Goal: Task Accomplishment & Management: Use online tool/utility

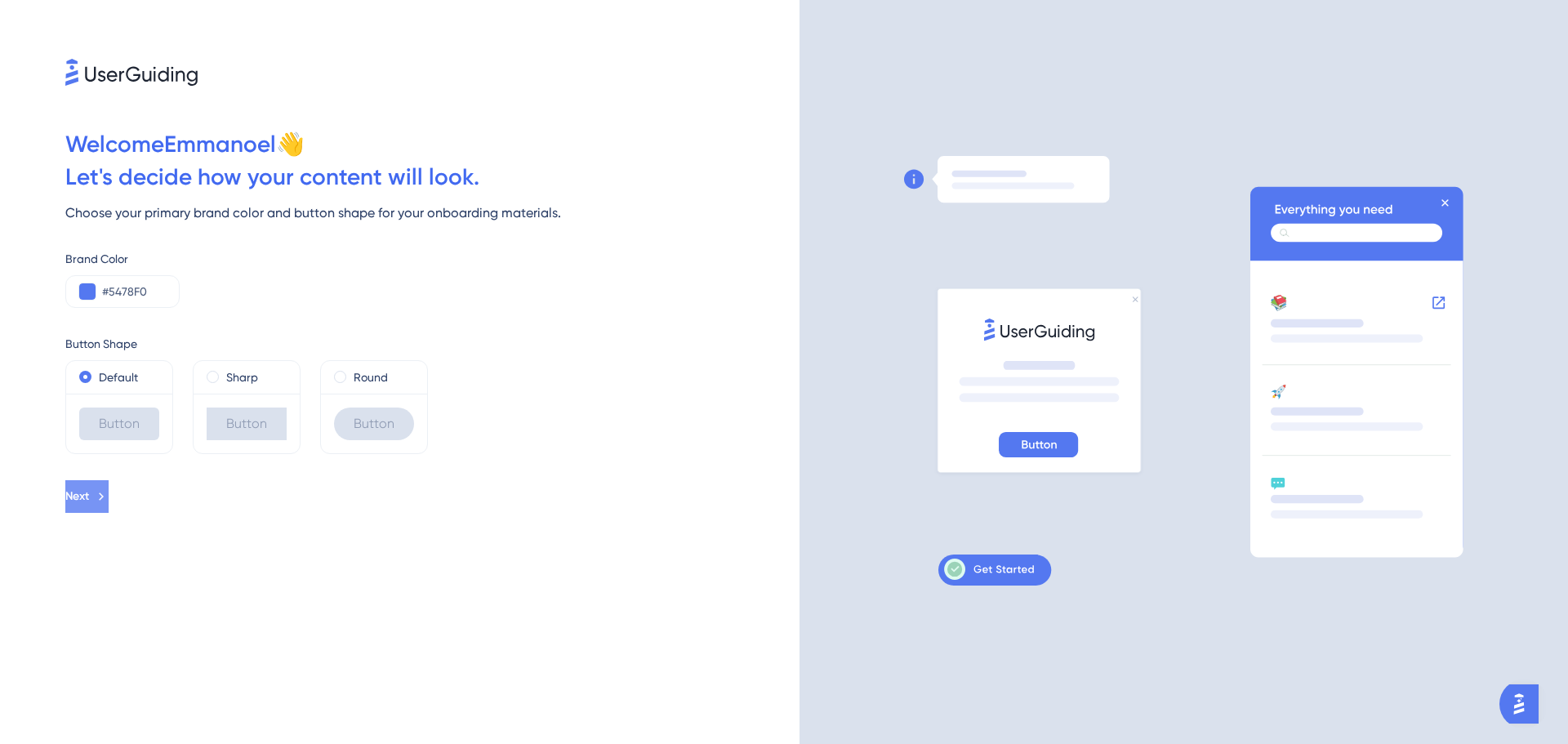
click at [109, 501] on icon at bounding box center [101, 496] width 15 height 15
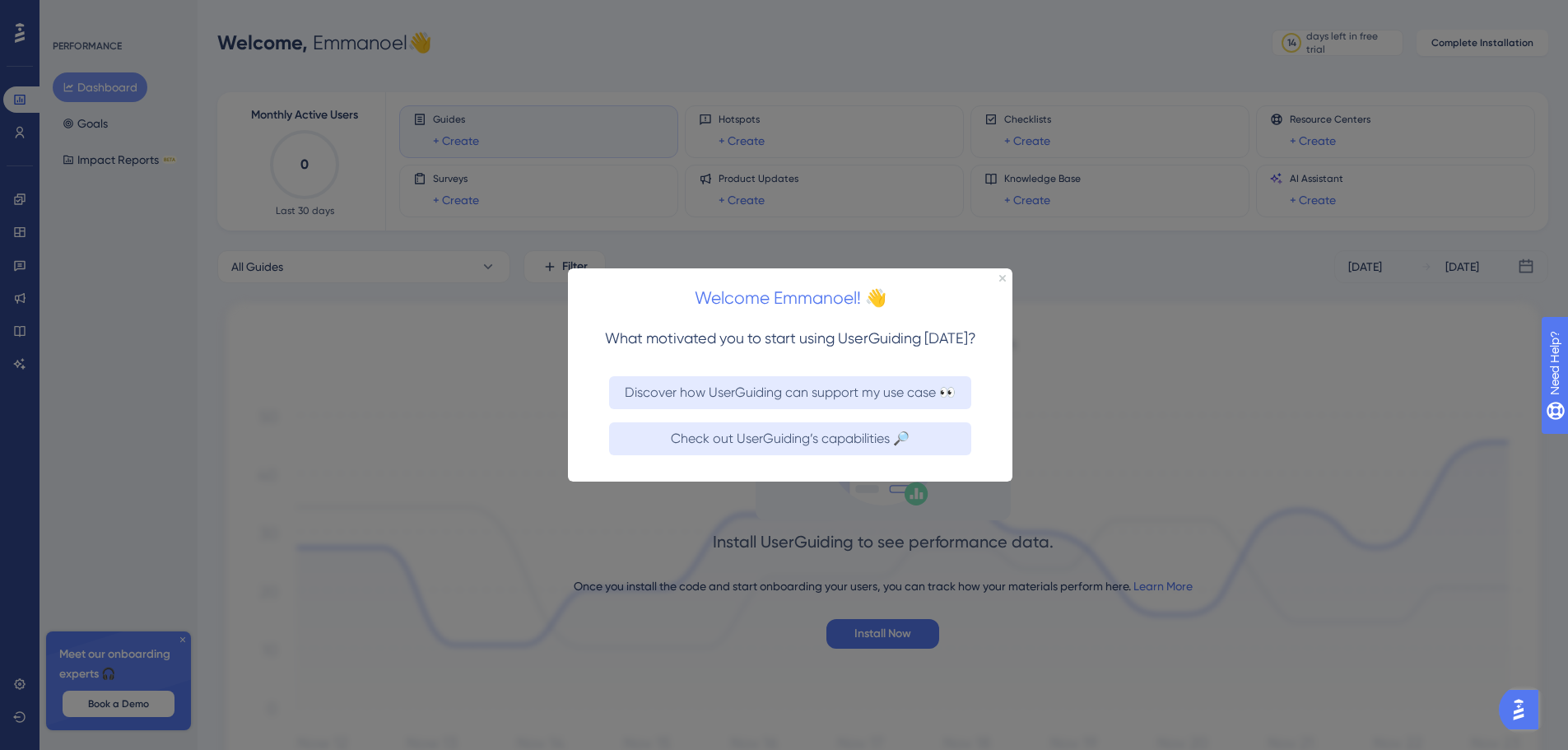
click at [996, 277] on div "Welcome Emmanoel! 👋" at bounding box center [789, 293] width 444 height 51
click at [178, 636] on div at bounding box center [784, 375] width 1568 height 750
click at [996, 277] on div "Welcome Emmanoel! 👋" at bounding box center [789, 293] width 444 height 51
click at [1004, 275] on icon "Close Preview" at bounding box center [1002, 277] width 6 height 6
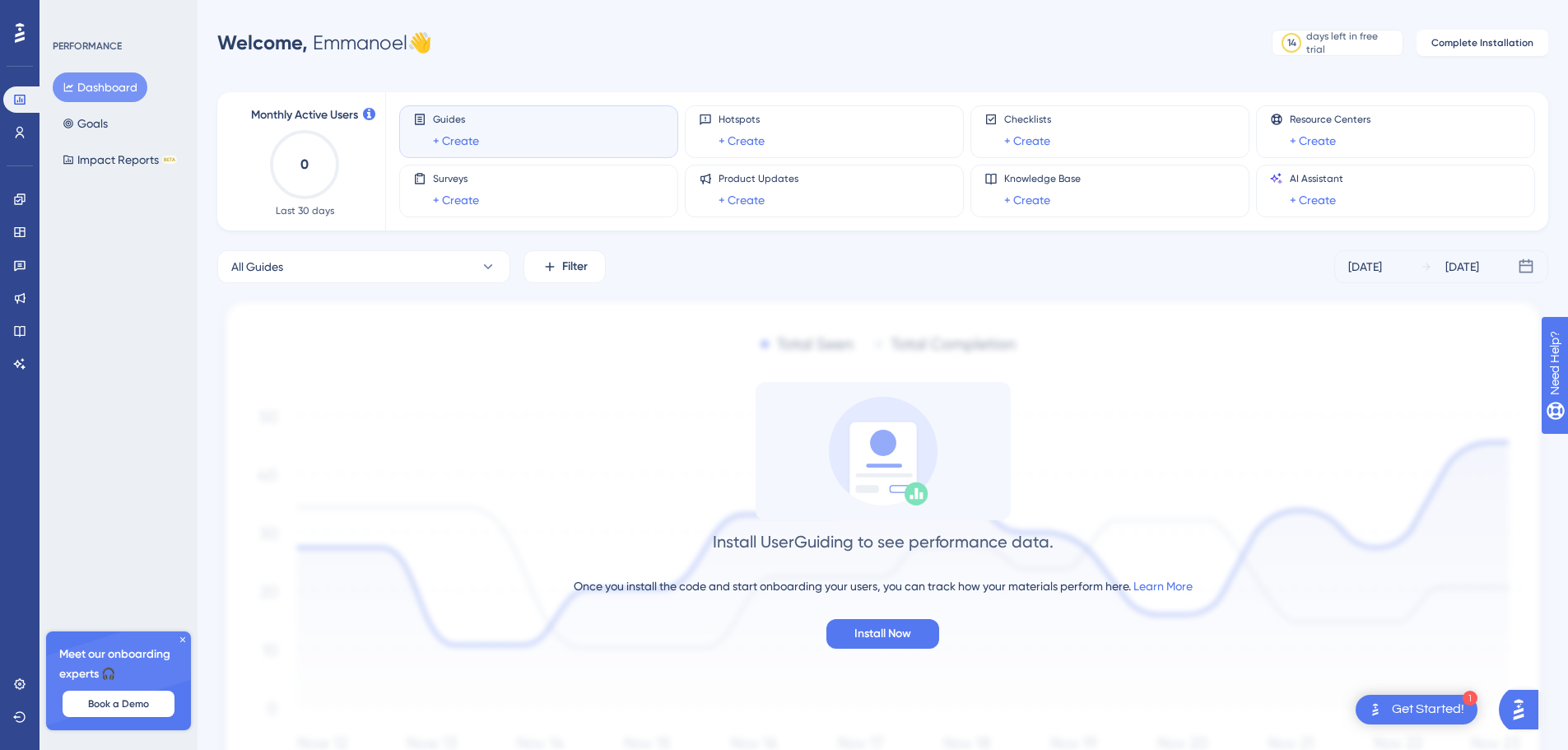
click at [180, 636] on icon at bounding box center [182, 639] width 10 height 10
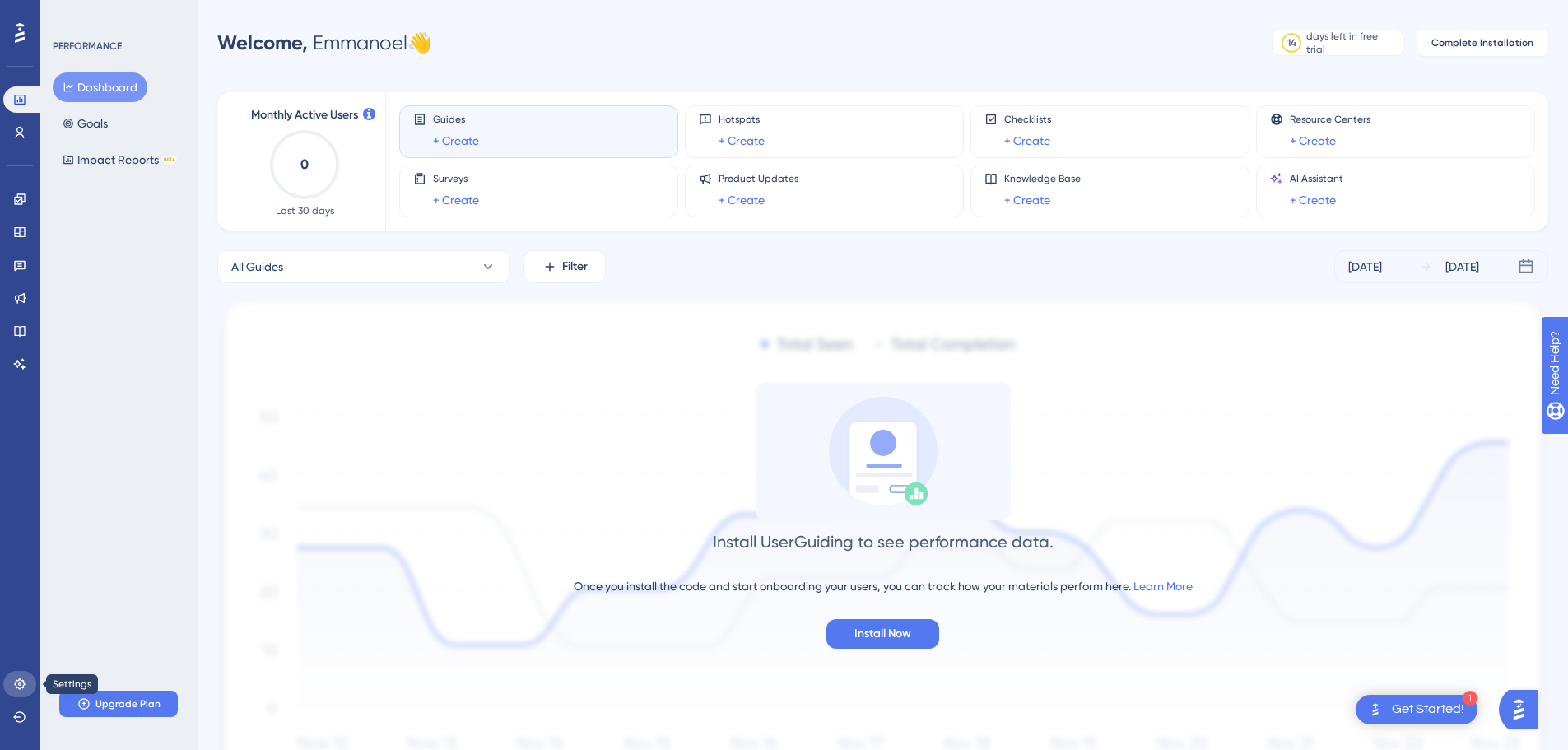
click at [20, 681] on icon at bounding box center [19, 684] width 13 height 13
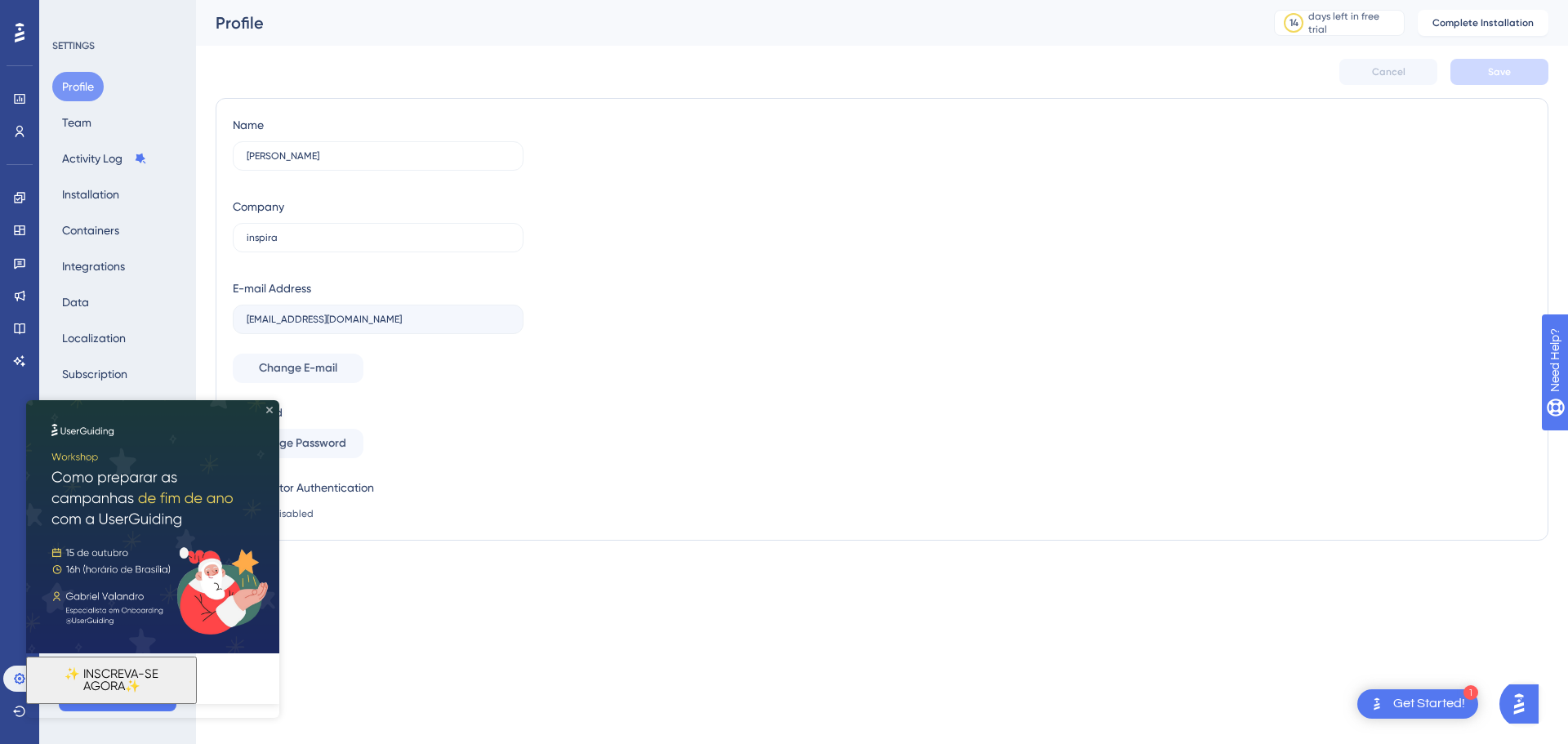
click at [267, 407] on icon "Close Preview" at bounding box center [269, 410] width 6 height 6
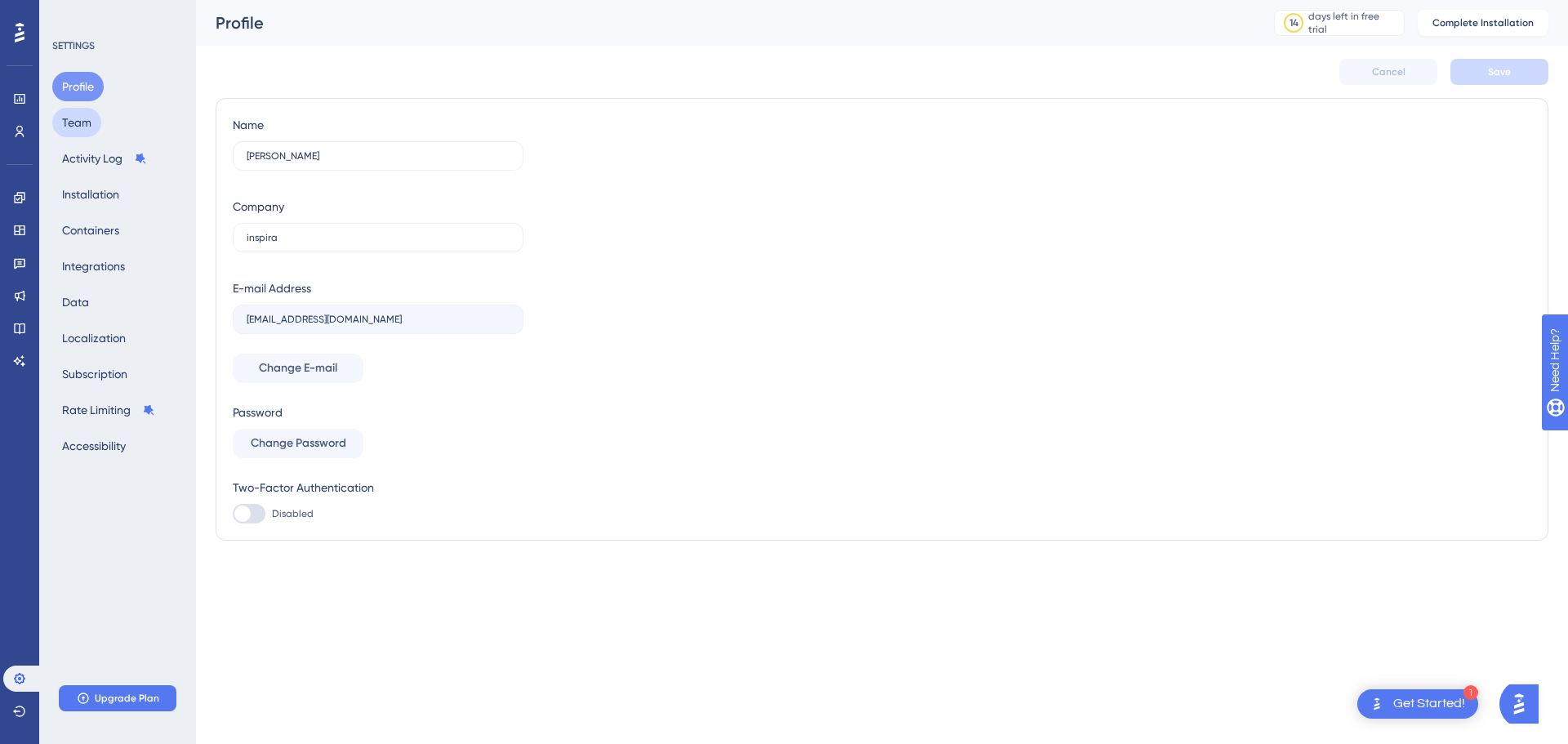
click at [79, 124] on button "Team" at bounding box center [77, 123] width 49 height 29
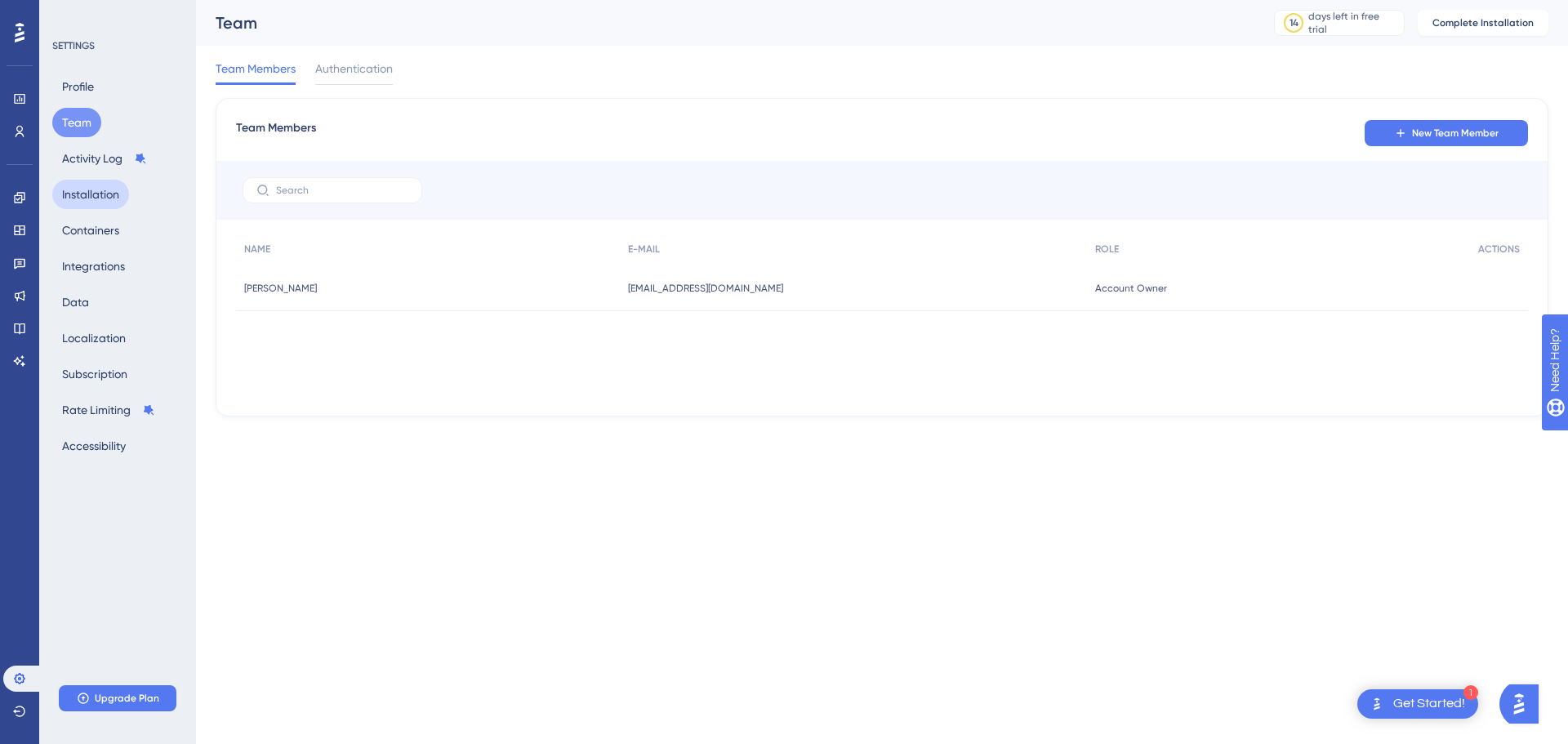
click at [97, 195] on button "Installation" at bounding box center [91, 194] width 76 height 29
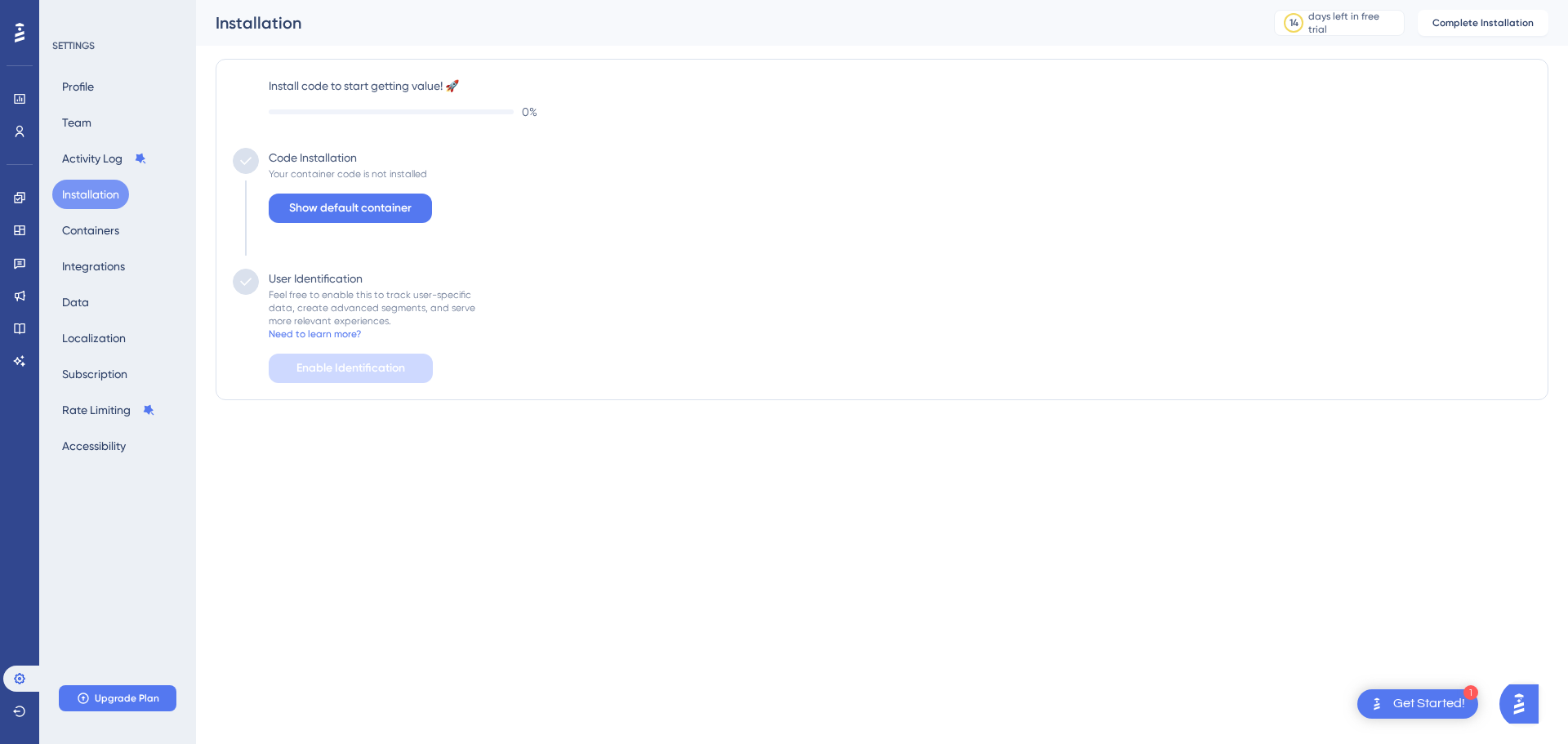
click at [93, 245] on div "Profile Team Activity Log Installation Containers Integrations Data Localizatio…" at bounding box center [119, 266] width 133 height 389
click at [94, 230] on button "Containers" at bounding box center [91, 230] width 76 height 29
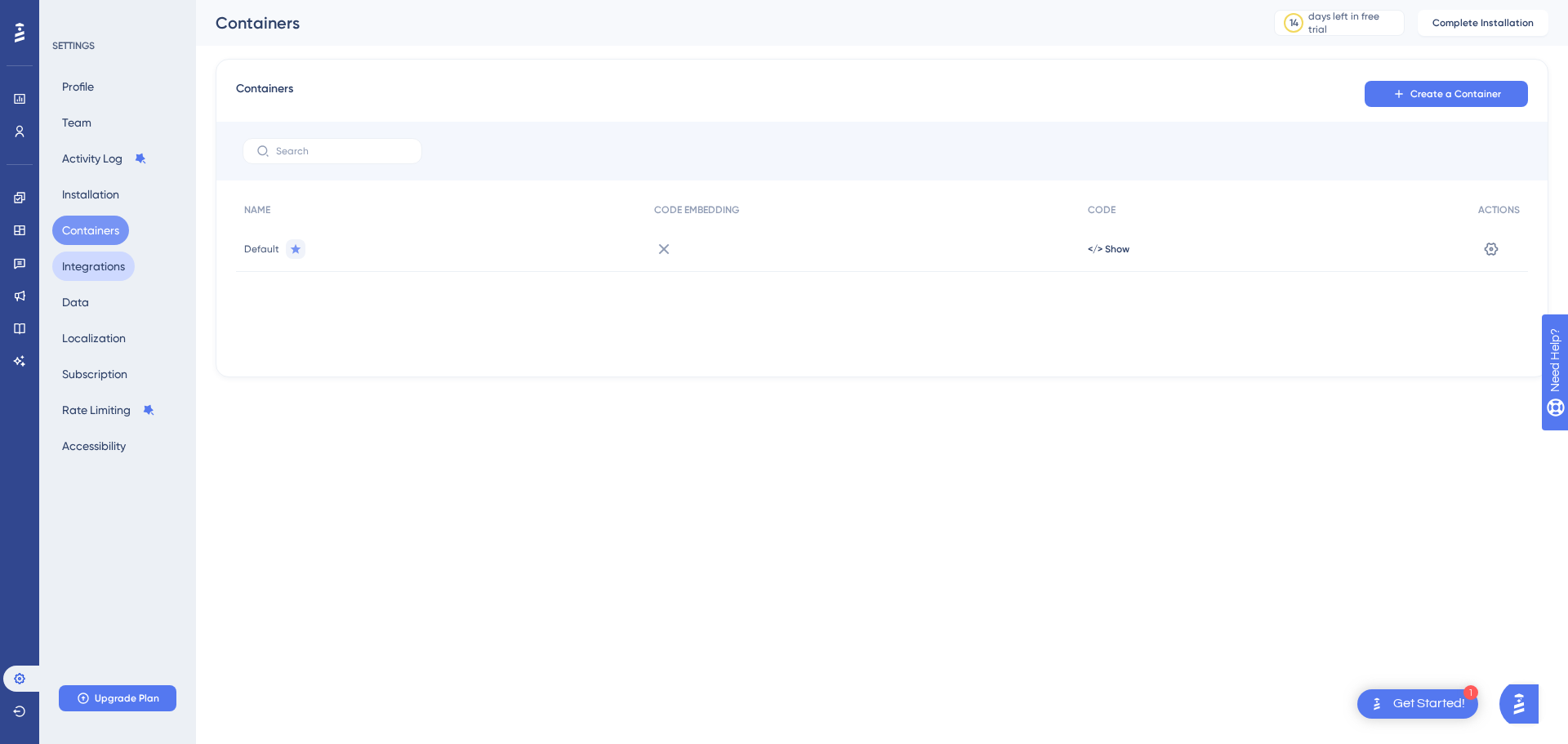
click at [109, 273] on button "Integrations" at bounding box center [94, 266] width 83 height 29
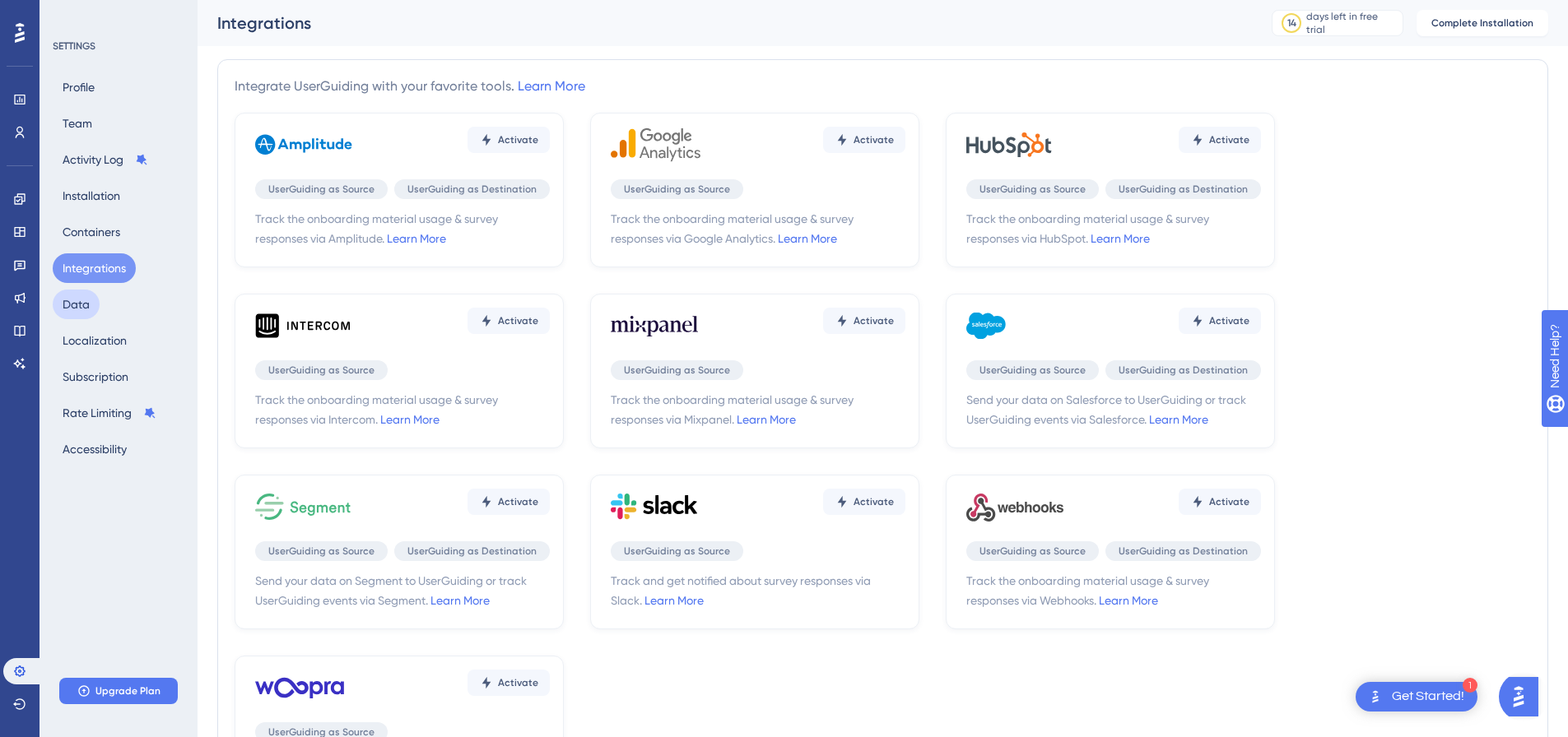
click at [86, 300] on button "Data" at bounding box center [76, 304] width 47 height 29
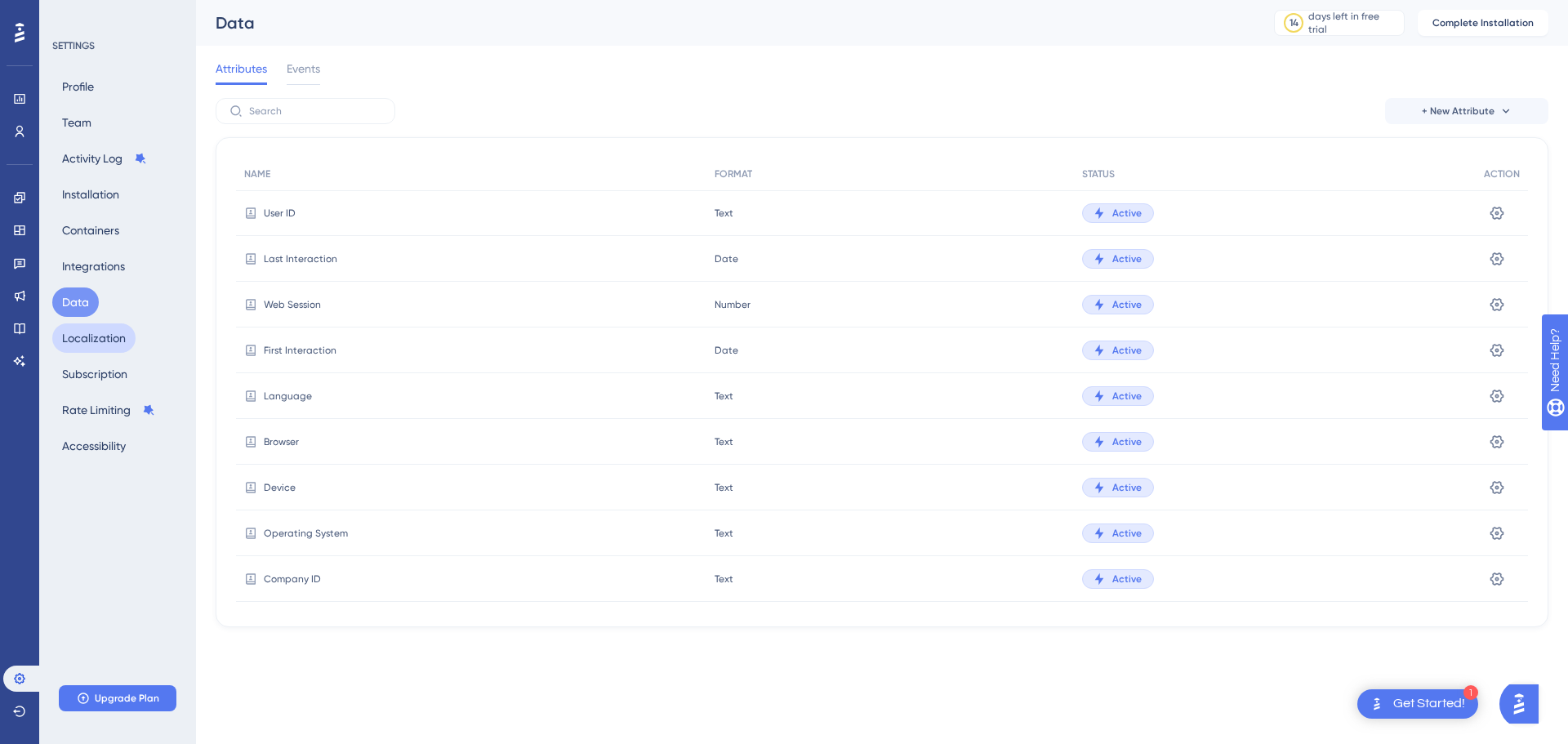
click at [100, 334] on button "Localization" at bounding box center [94, 338] width 84 height 29
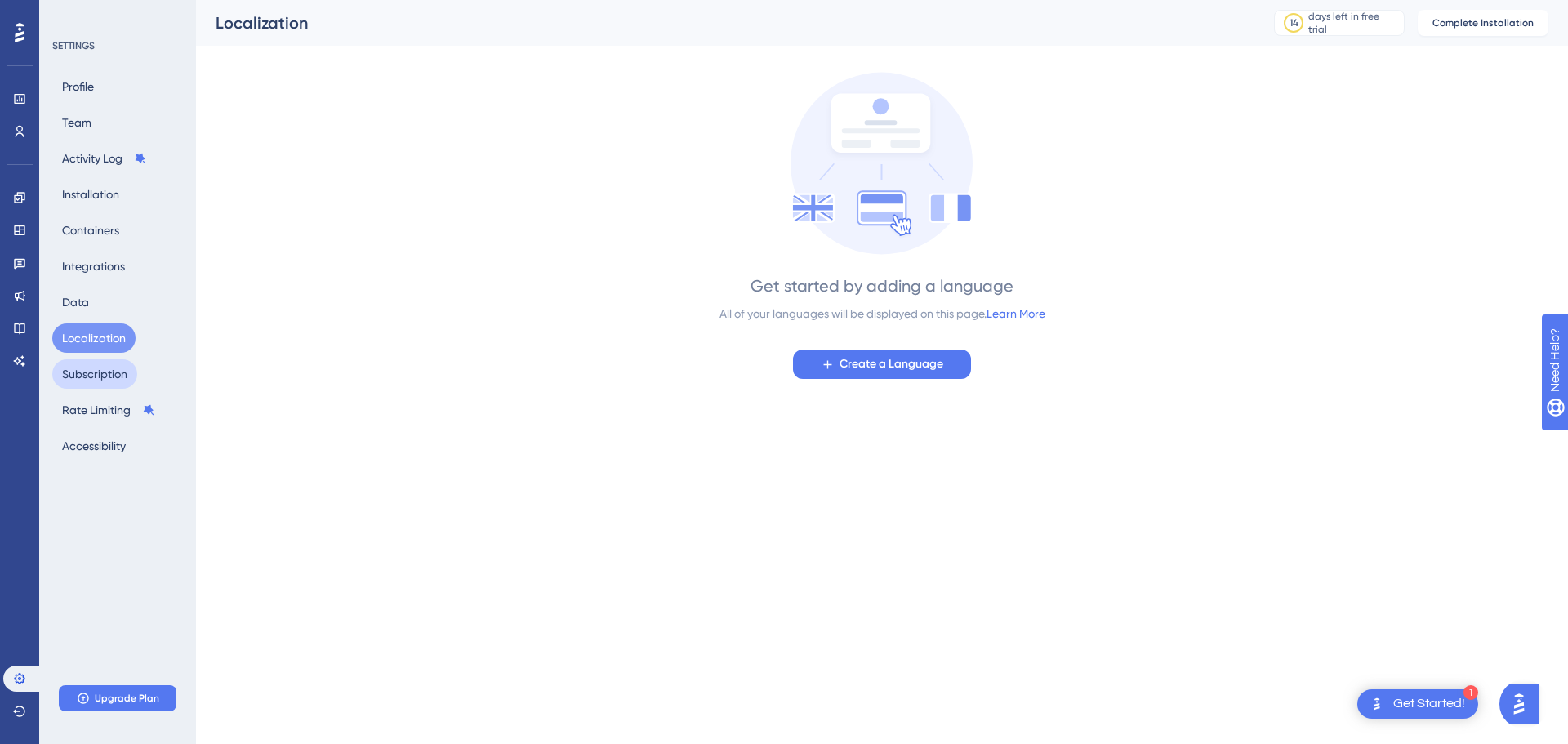
click at [98, 375] on button "Subscription" at bounding box center [94, 373] width 84 height 29
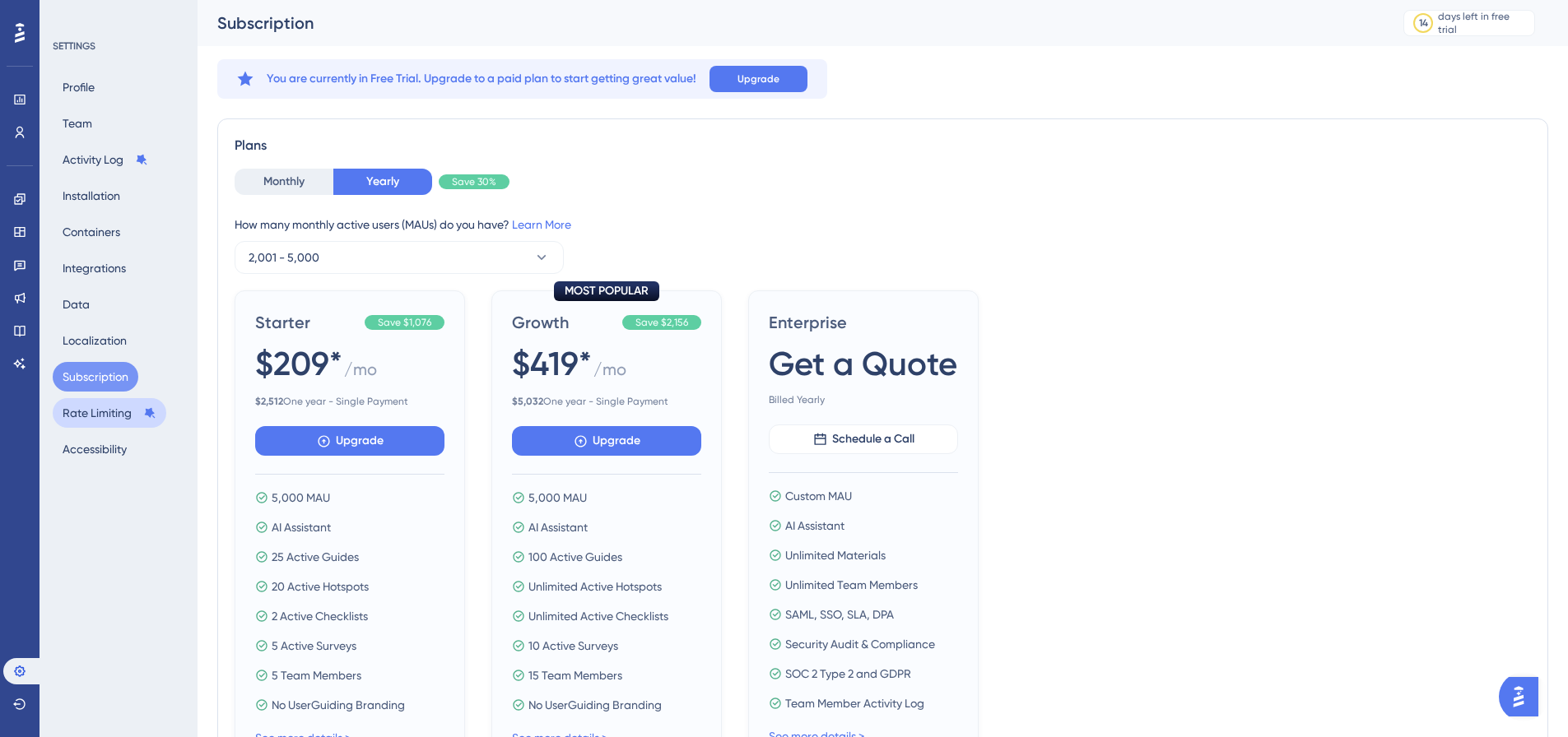
click at [98, 408] on button "Rate Limiting" at bounding box center [110, 413] width 114 height 29
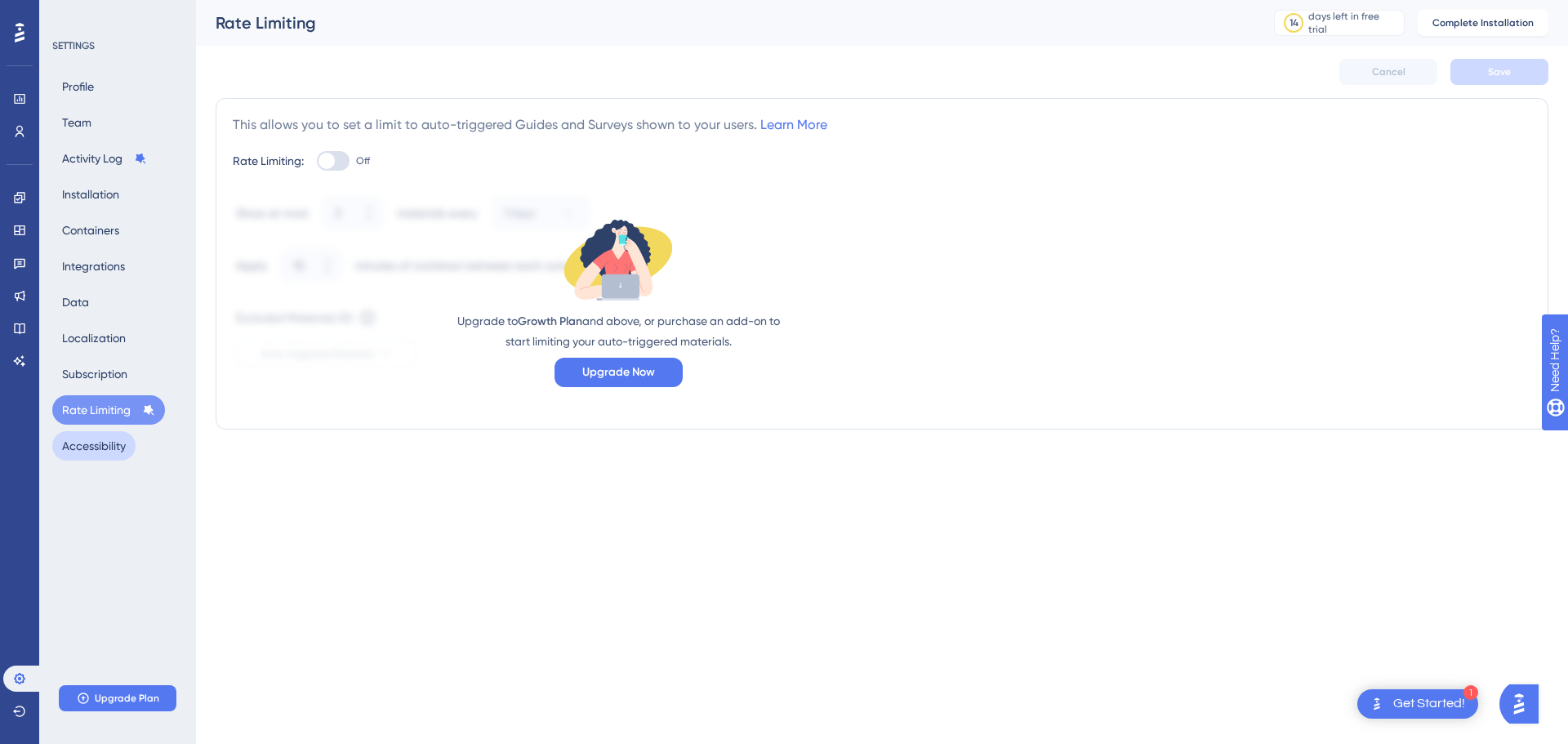
click at [101, 453] on button "Accessibility" at bounding box center [94, 446] width 84 height 29
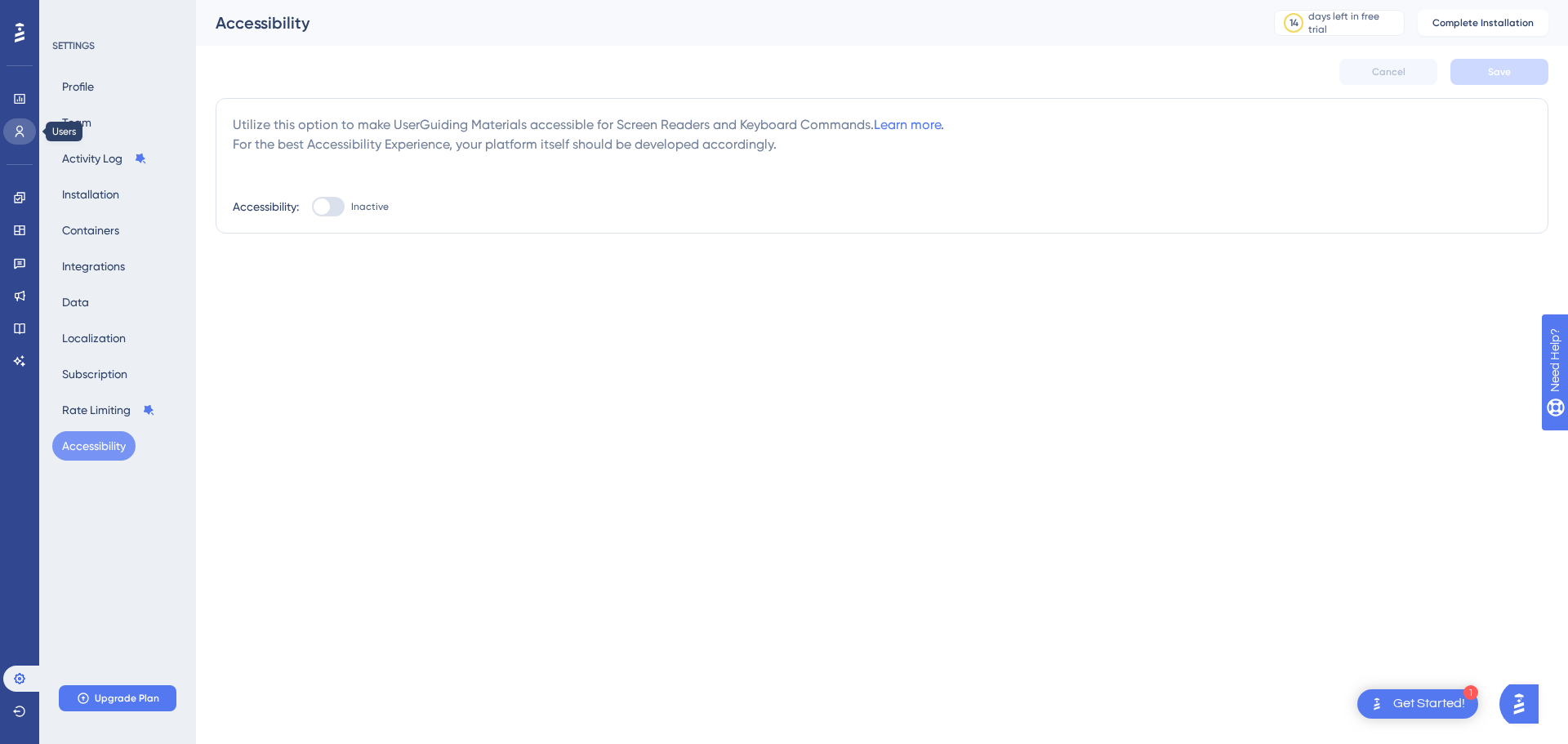
click at [20, 129] on icon at bounding box center [19, 132] width 13 height 13
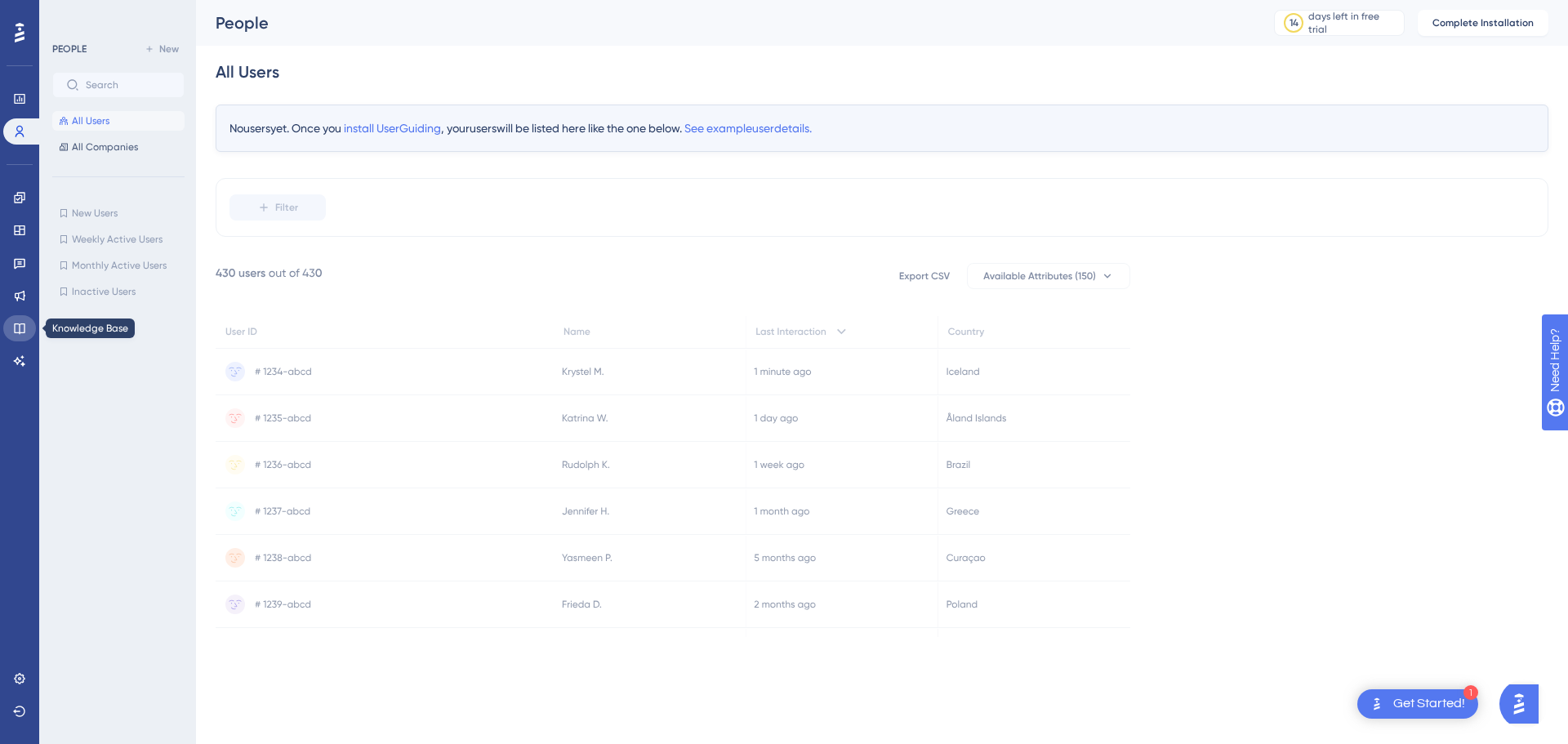
click at [17, 325] on icon at bounding box center [19, 328] width 13 height 13
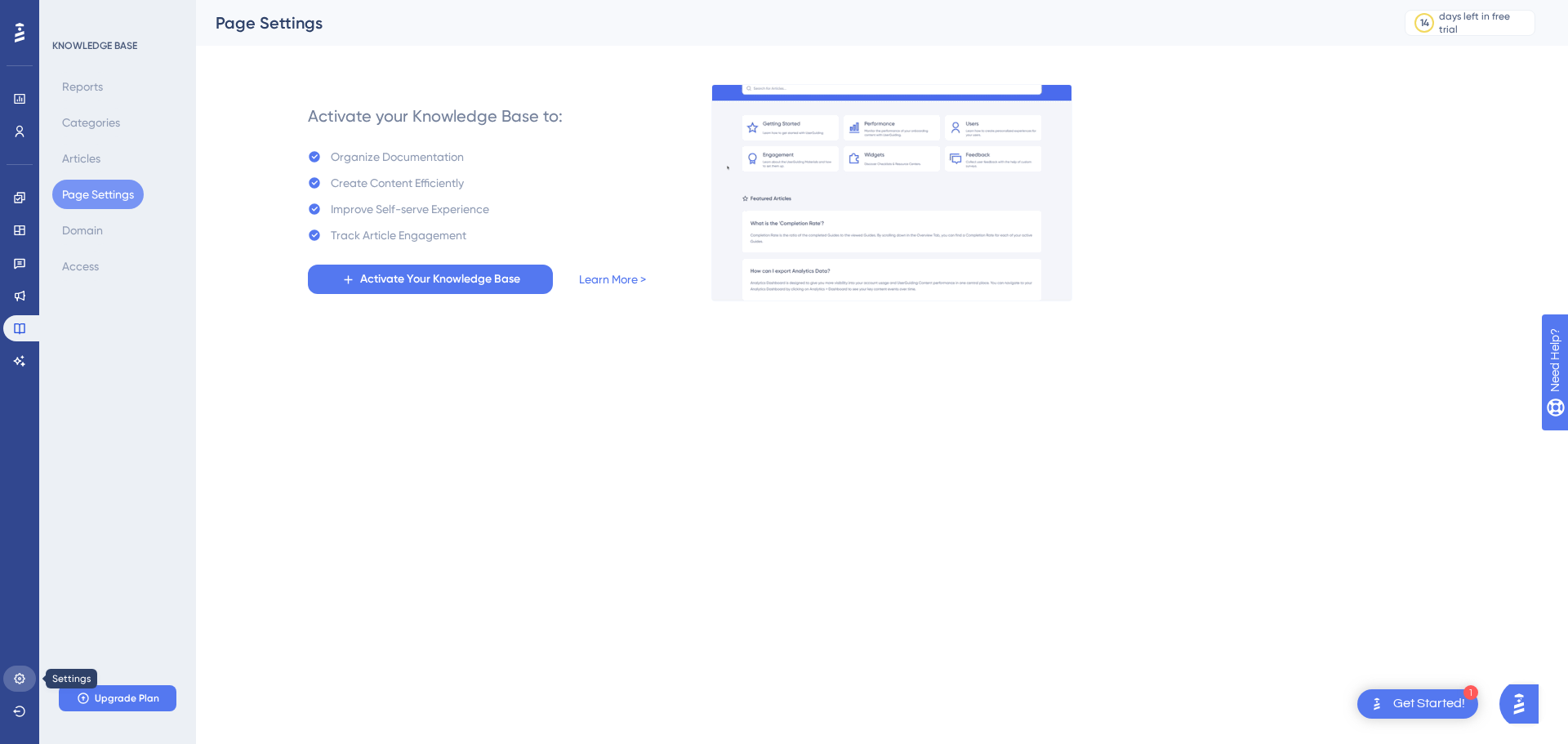
click at [17, 675] on icon at bounding box center [19, 679] width 11 height 11
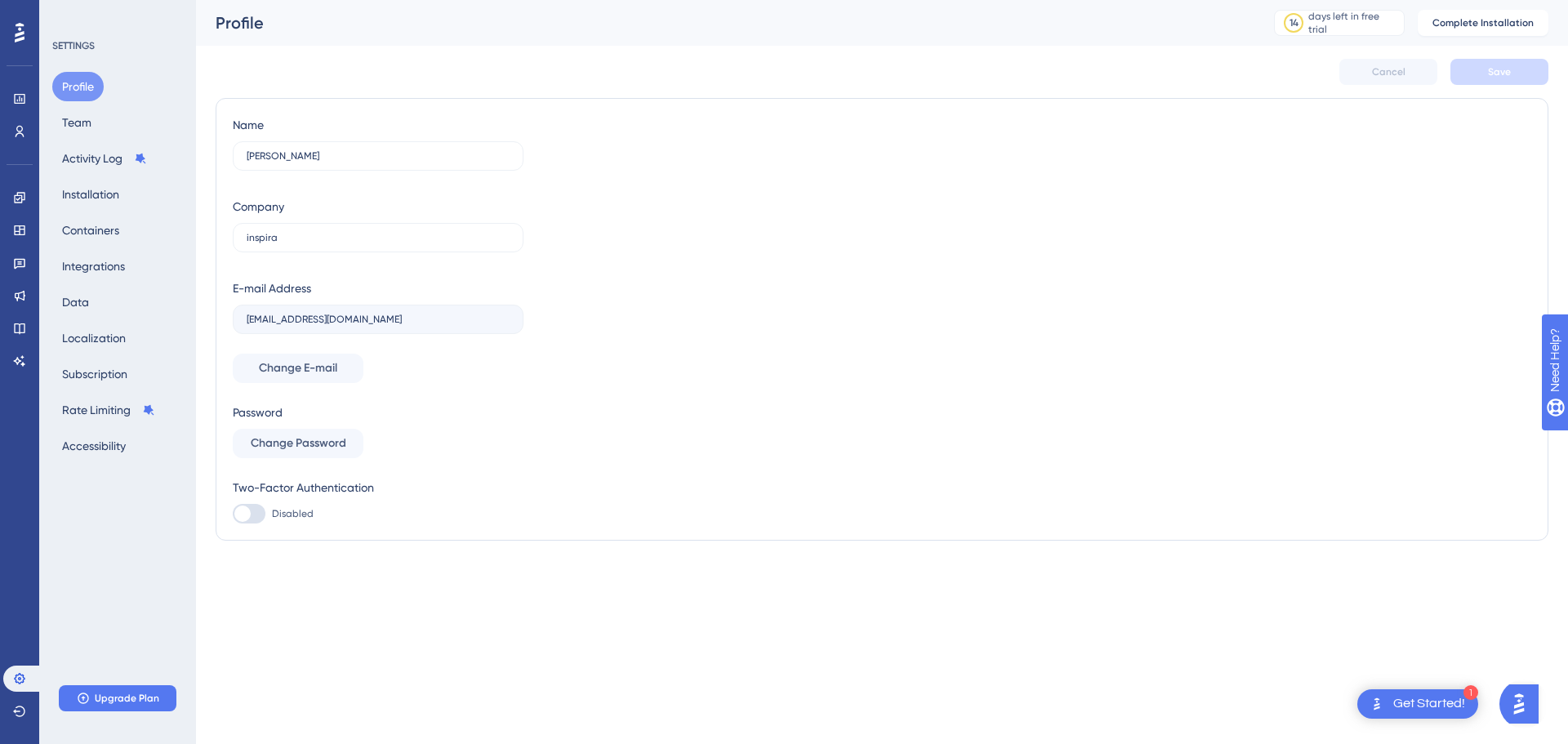
click at [372, 569] on div "Performance Users Engagement Widgets Feedback Product Updates Knowledge Base AI…" at bounding box center [882, 290] width 1372 height 580
click at [20, 27] on icon at bounding box center [19, 32] width 10 height 21
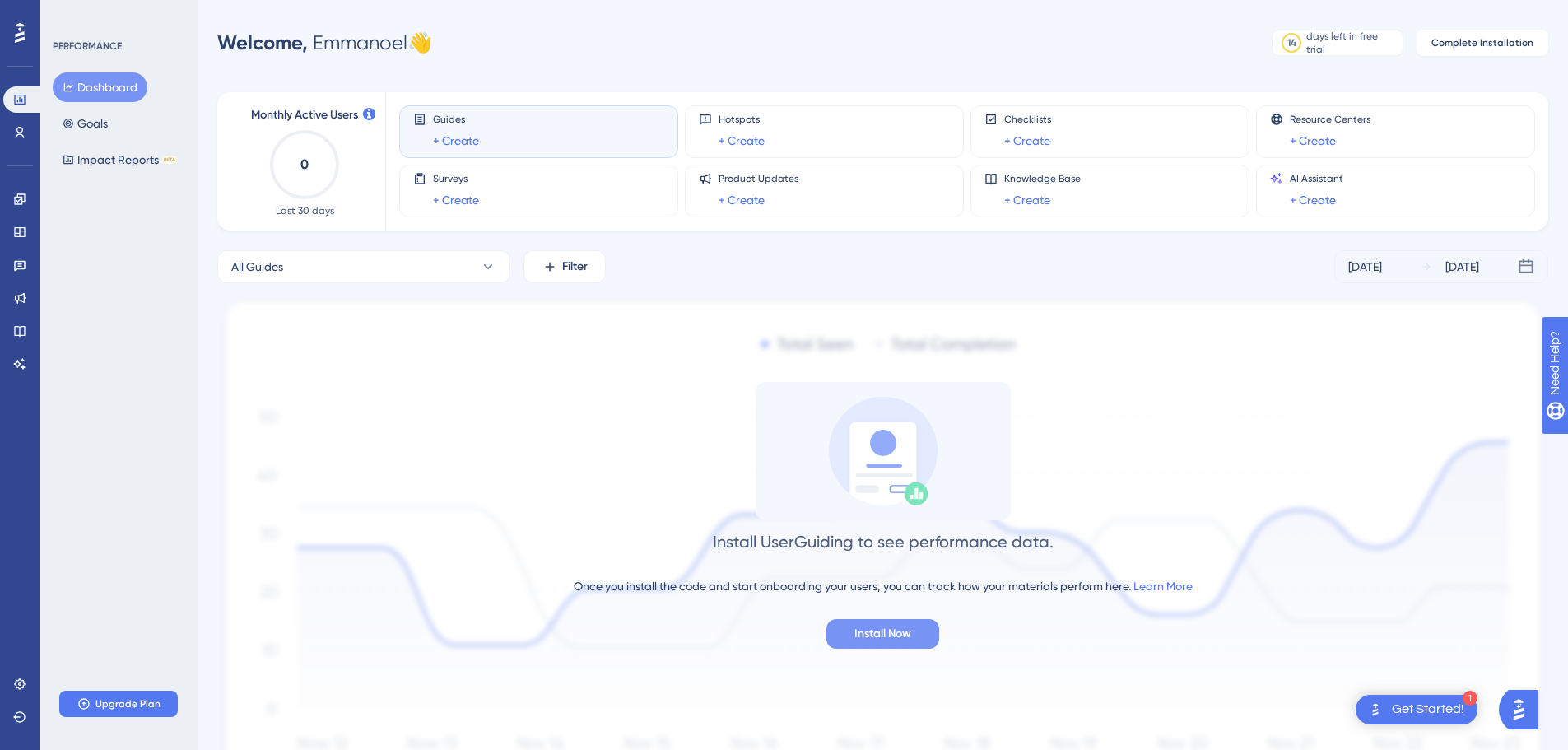
click at [884, 640] on span "Install Now" at bounding box center [883, 634] width 57 height 20
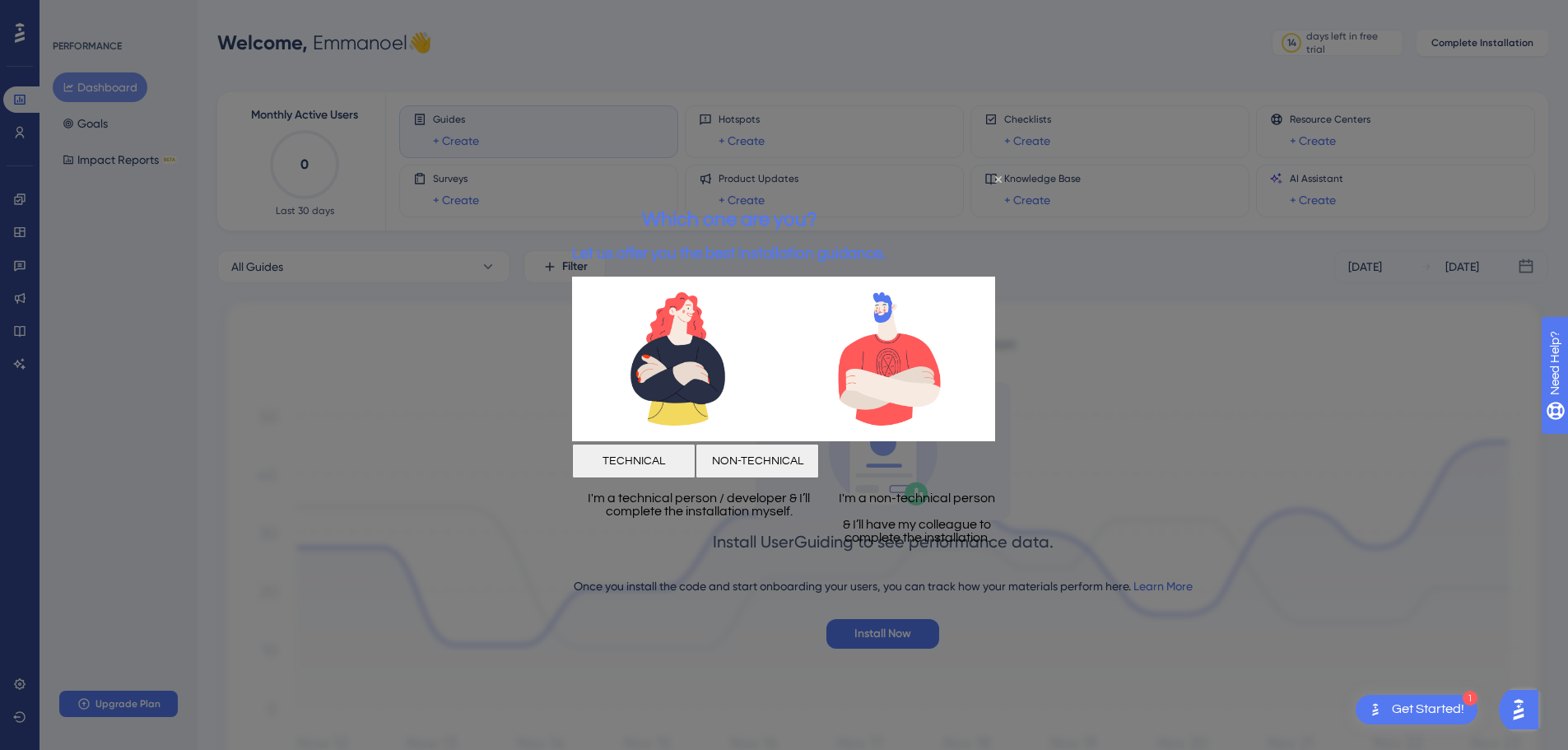
drag, startPoint x: 1137, startPoint y: 695, endPoint x: 1106, endPoint y: 671, distance: 39.2
click at [1133, 695] on div at bounding box center [784, 375] width 1568 height 750
click at [996, 181] on icon "Close Preview" at bounding box center [998, 179] width 6 height 6
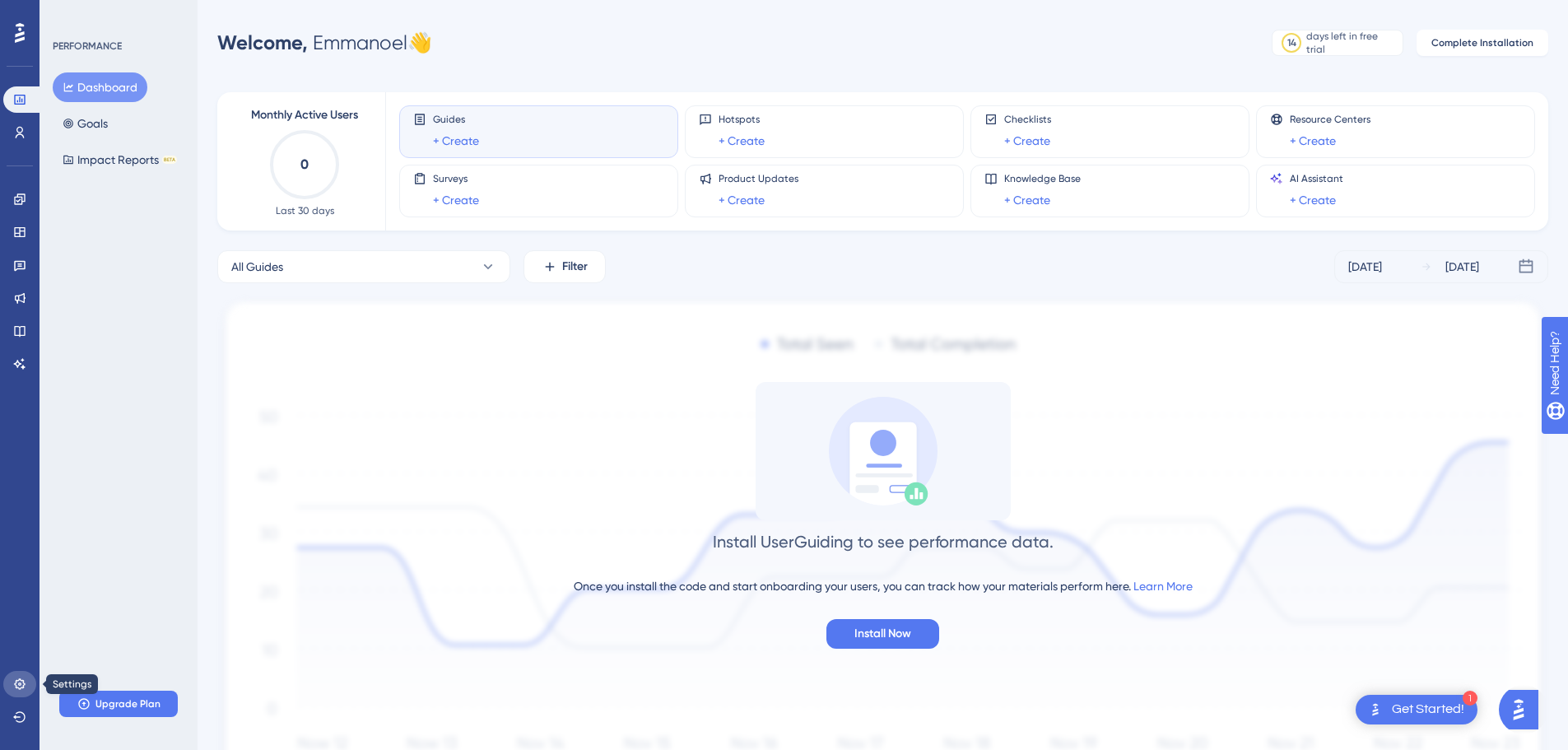
click at [16, 679] on icon at bounding box center [19, 684] width 13 height 13
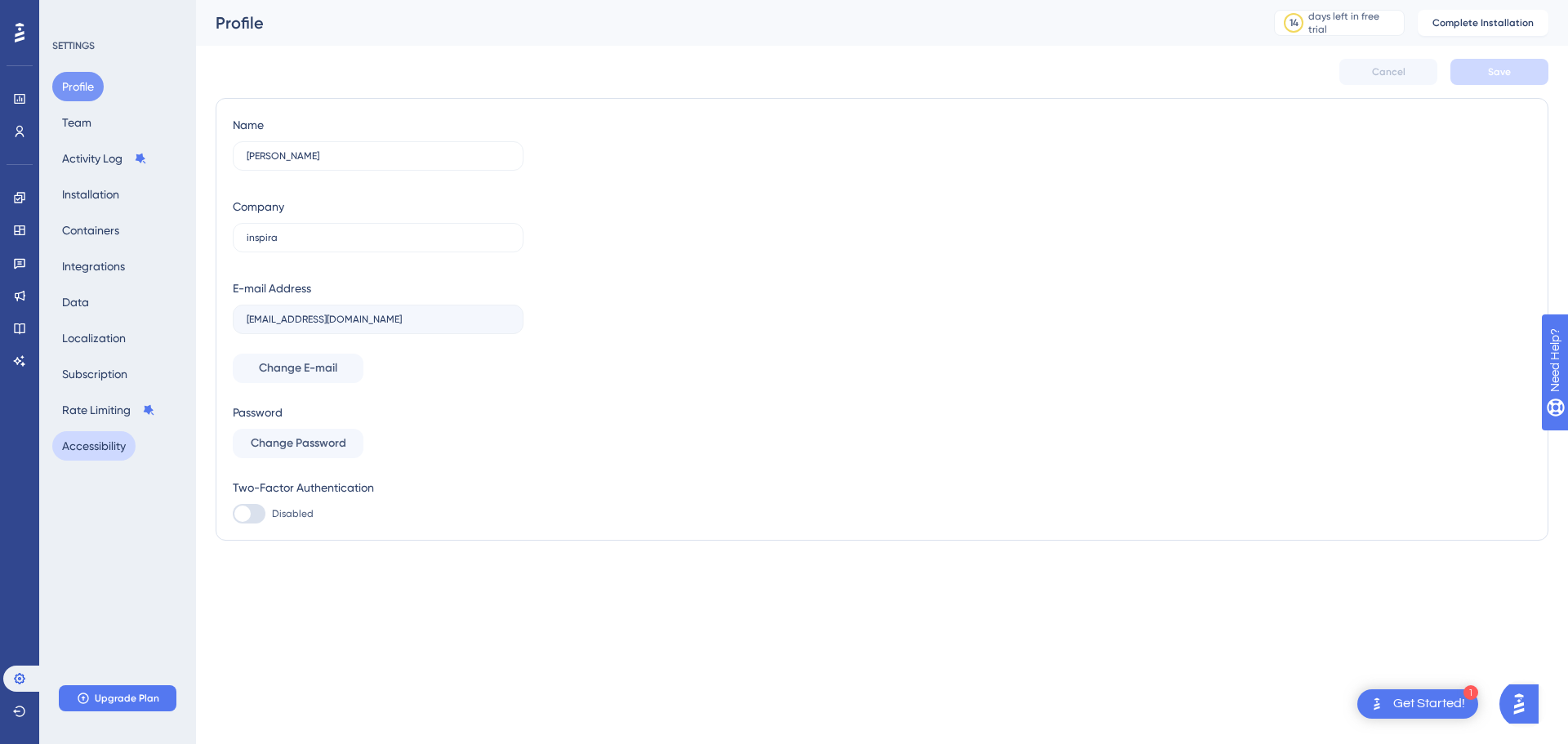
click at [98, 449] on button "Accessibility" at bounding box center [94, 446] width 84 height 29
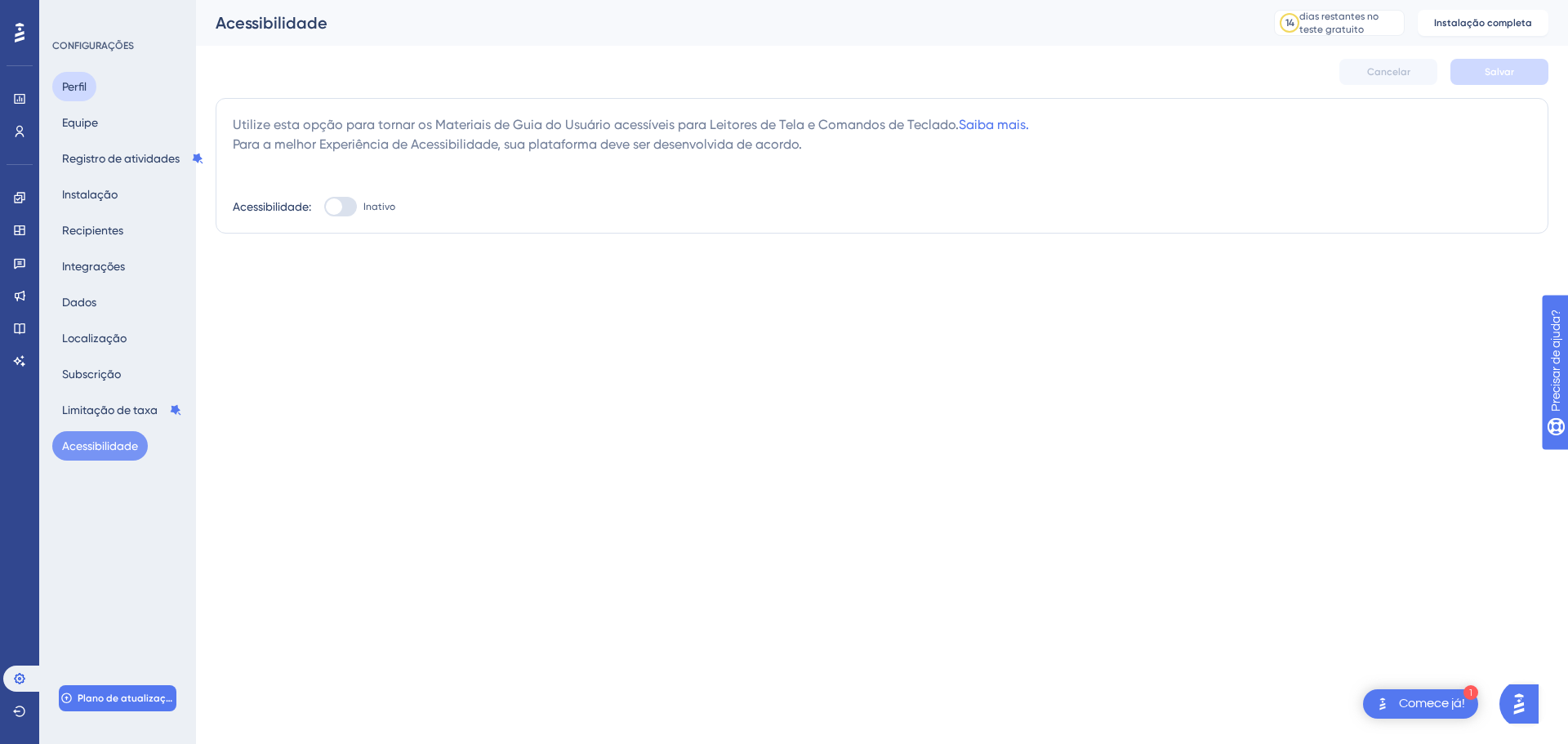
click at [76, 85] on font "Perfil" at bounding box center [74, 86] width 25 height 13
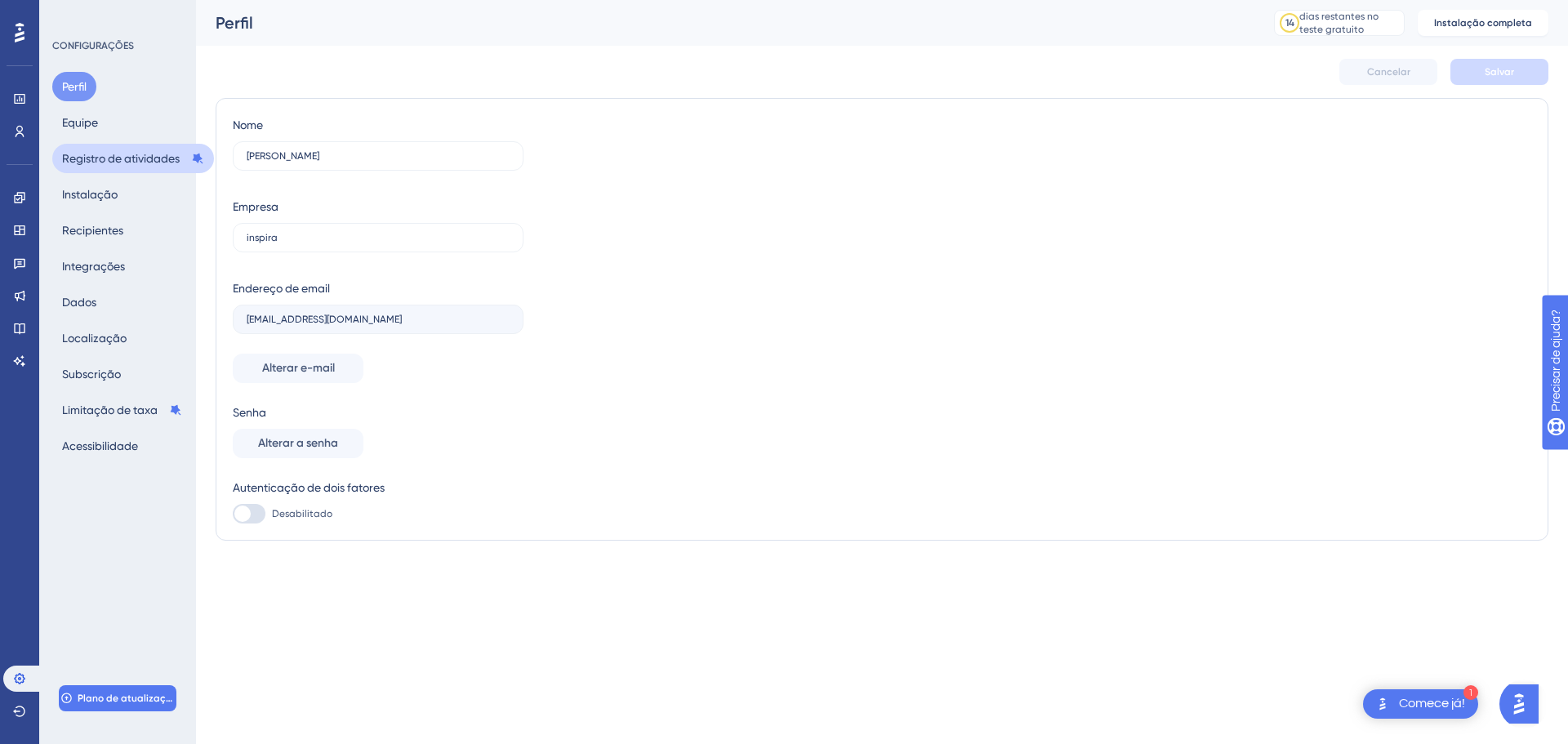
click at [95, 156] on font "Registro de atividades" at bounding box center [120, 158] width 117 height 13
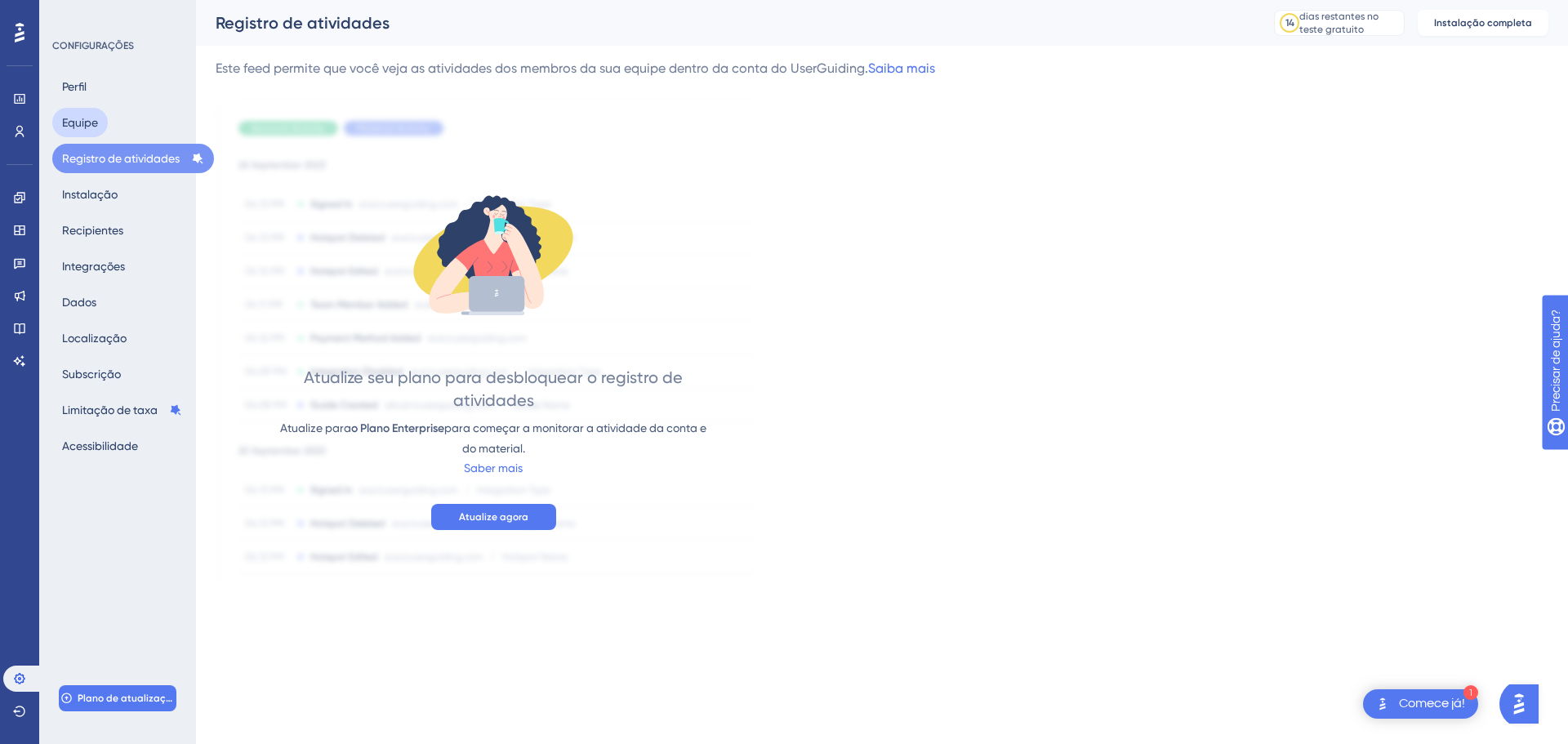
click at [87, 124] on font "Equipe" at bounding box center [80, 123] width 36 height 13
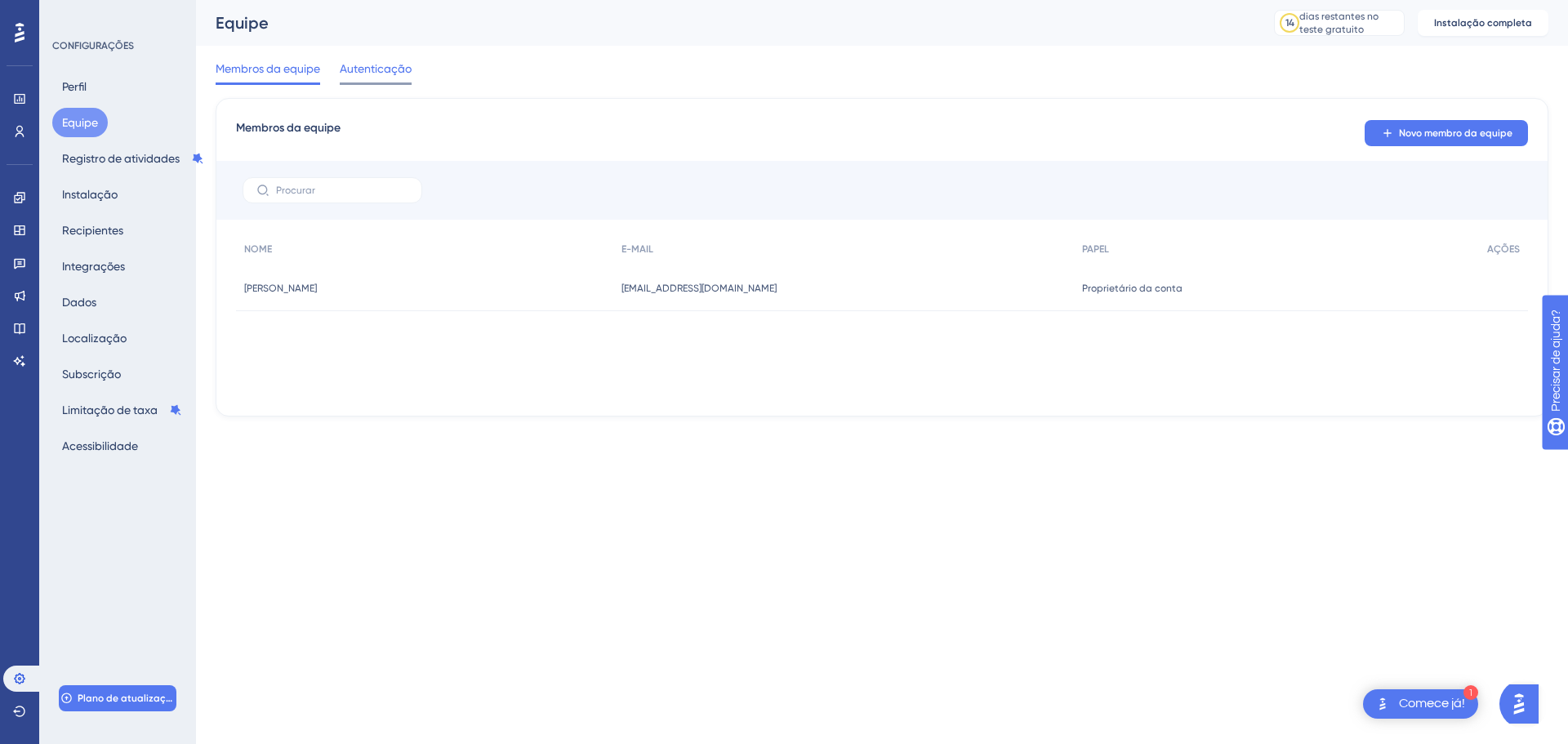
click at [382, 64] on font "Autenticação" at bounding box center [375, 68] width 72 height 13
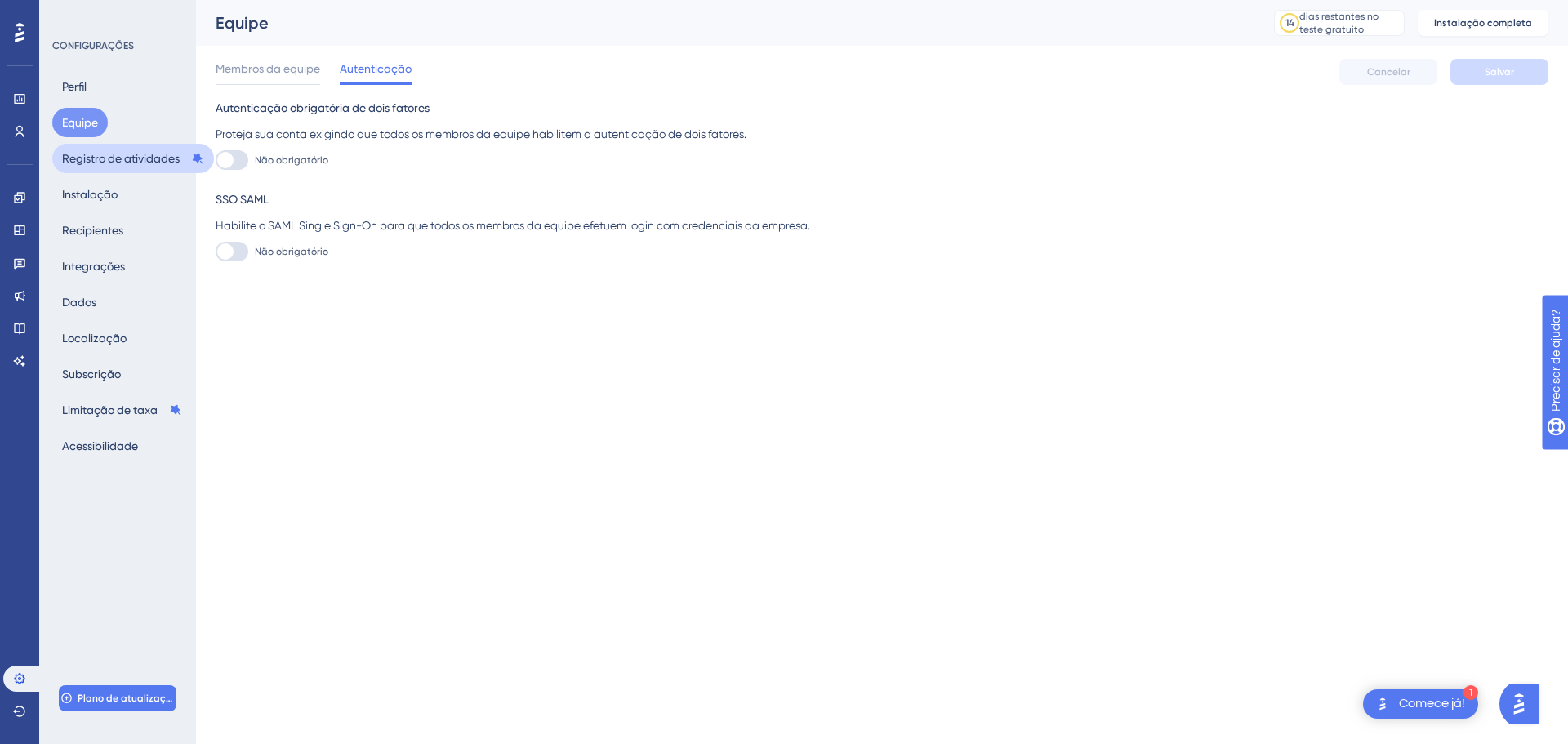
click at [109, 161] on font "Registro de atividades" at bounding box center [120, 158] width 117 height 13
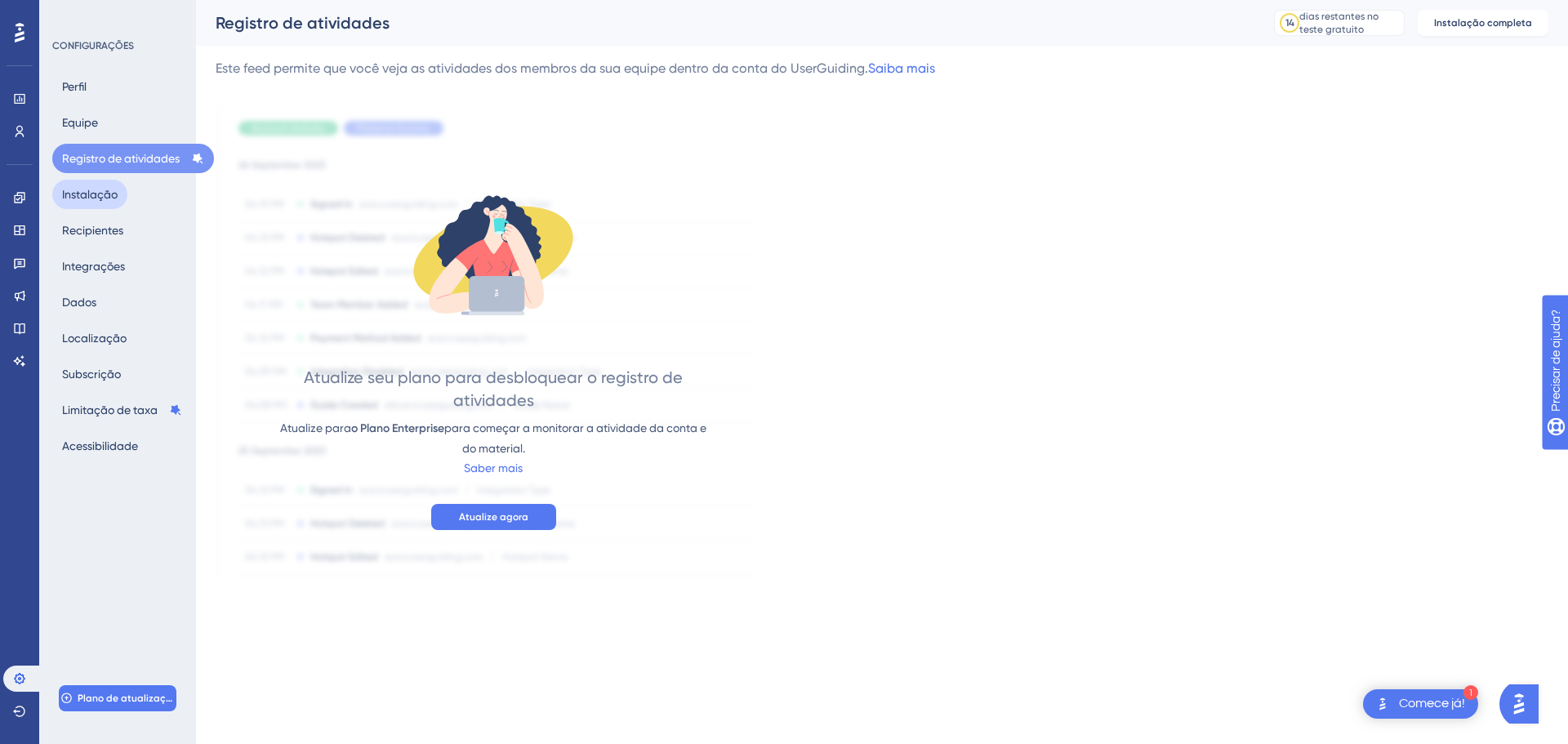
click at [89, 190] on font "Instalação" at bounding box center [89, 194] width 55 height 13
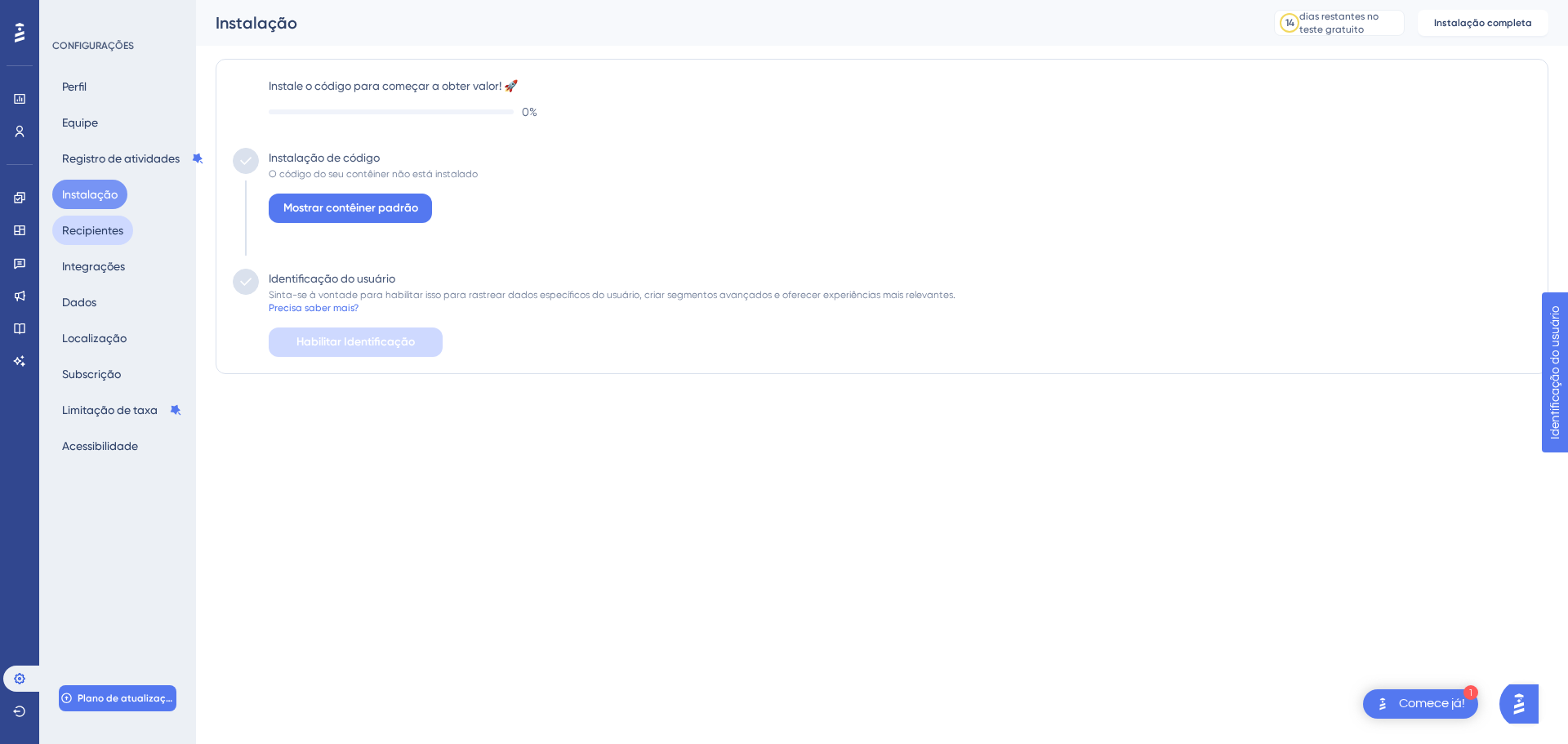
click at [96, 243] on button "Recipientes" at bounding box center [93, 230] width 81 height 29
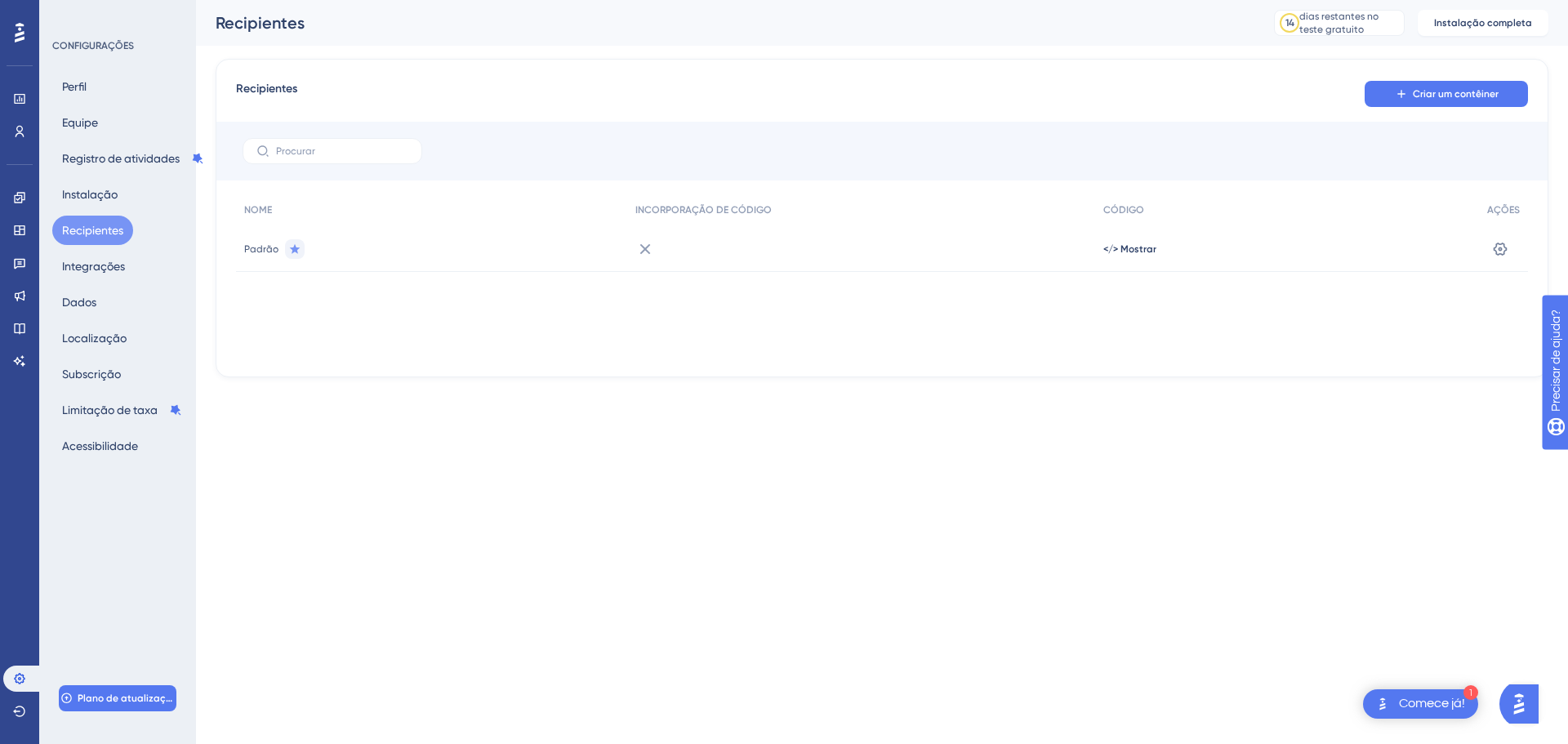
click at [109, 284] on div "Perfil Equipe Registro de atividades Instalação Recipientes Integrações Dados L…" at bounding box center [119, 266] width 133 height 389
click at [104, 267] on font "Integrações" at bounding box center [93, 266] width 63 height 13
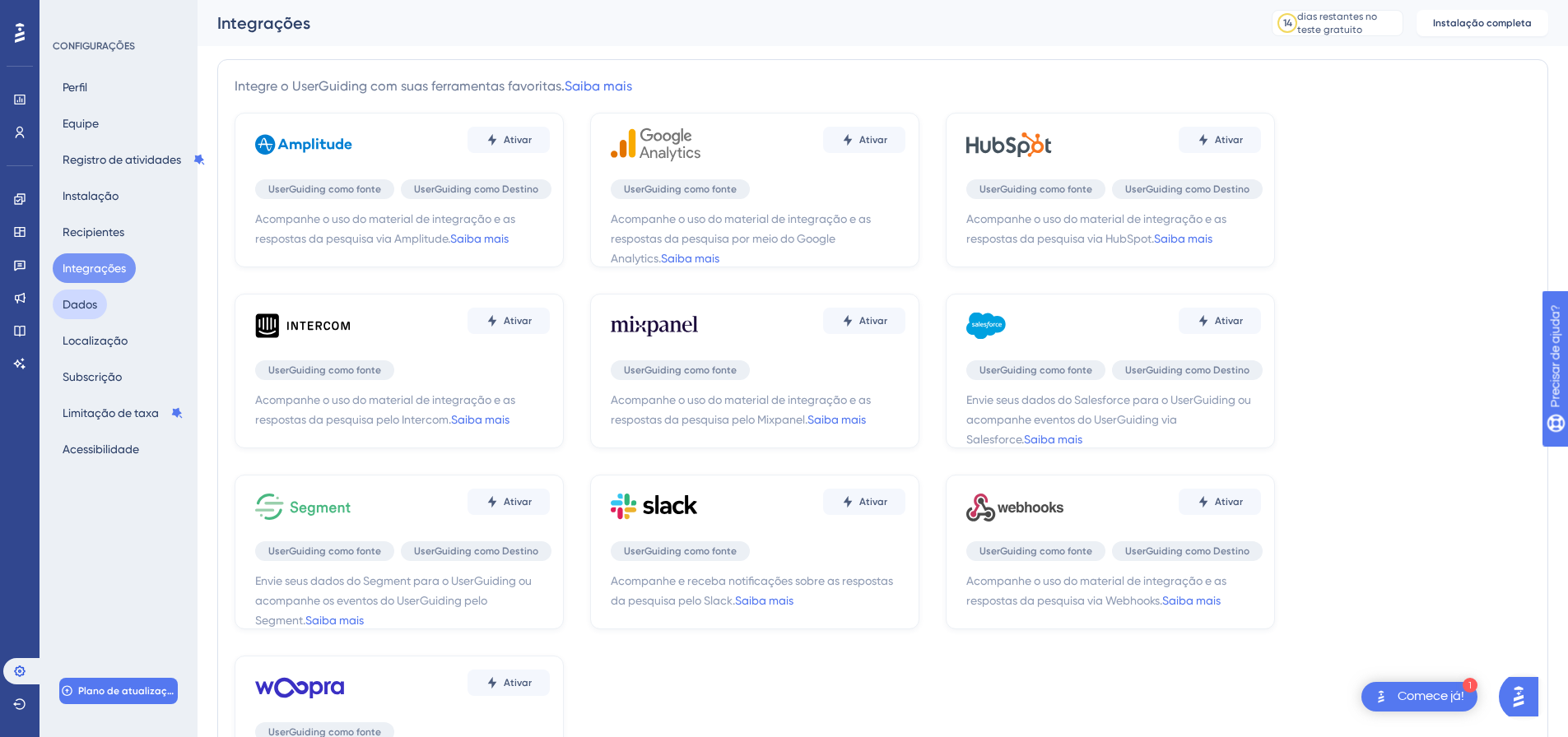
click at [82, 309] on font "Dados" at bounding box center [80, 304] width 35 height 13
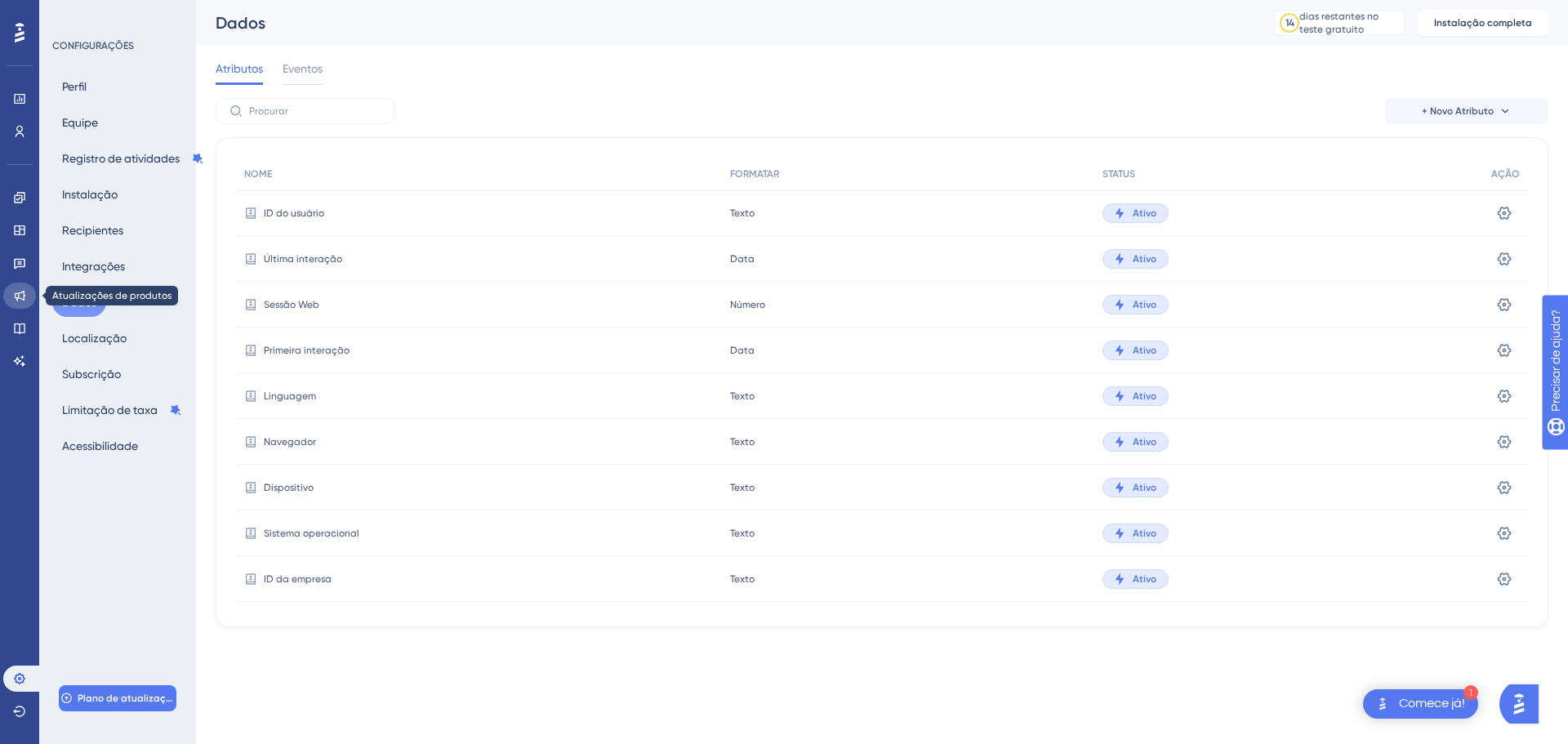
click at [10, 300] on link at bounding box center [20, 295] width 33 height 26
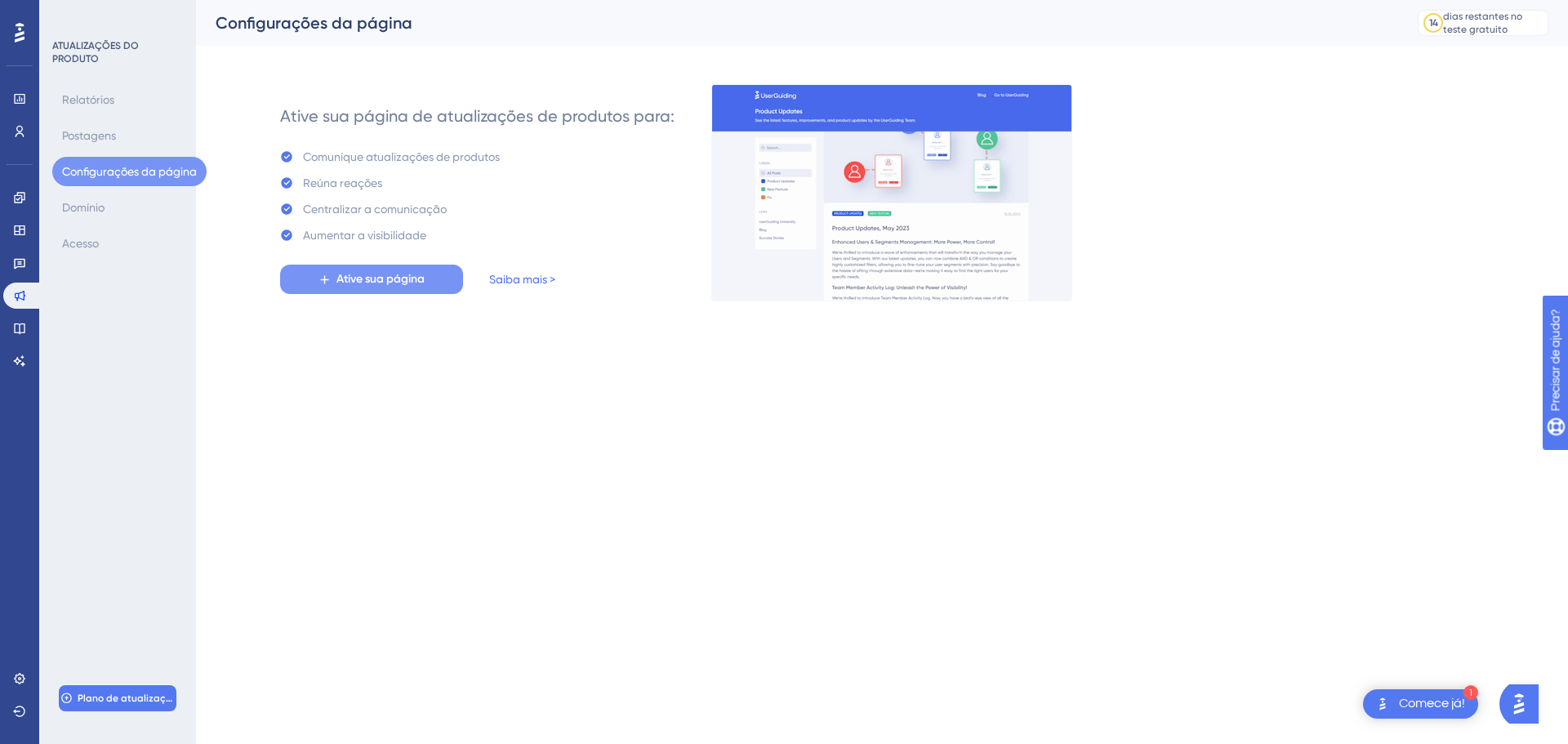
click at [367, 283] on font "Ative sua página" at bounding box center [380, 278] width 88 height 14
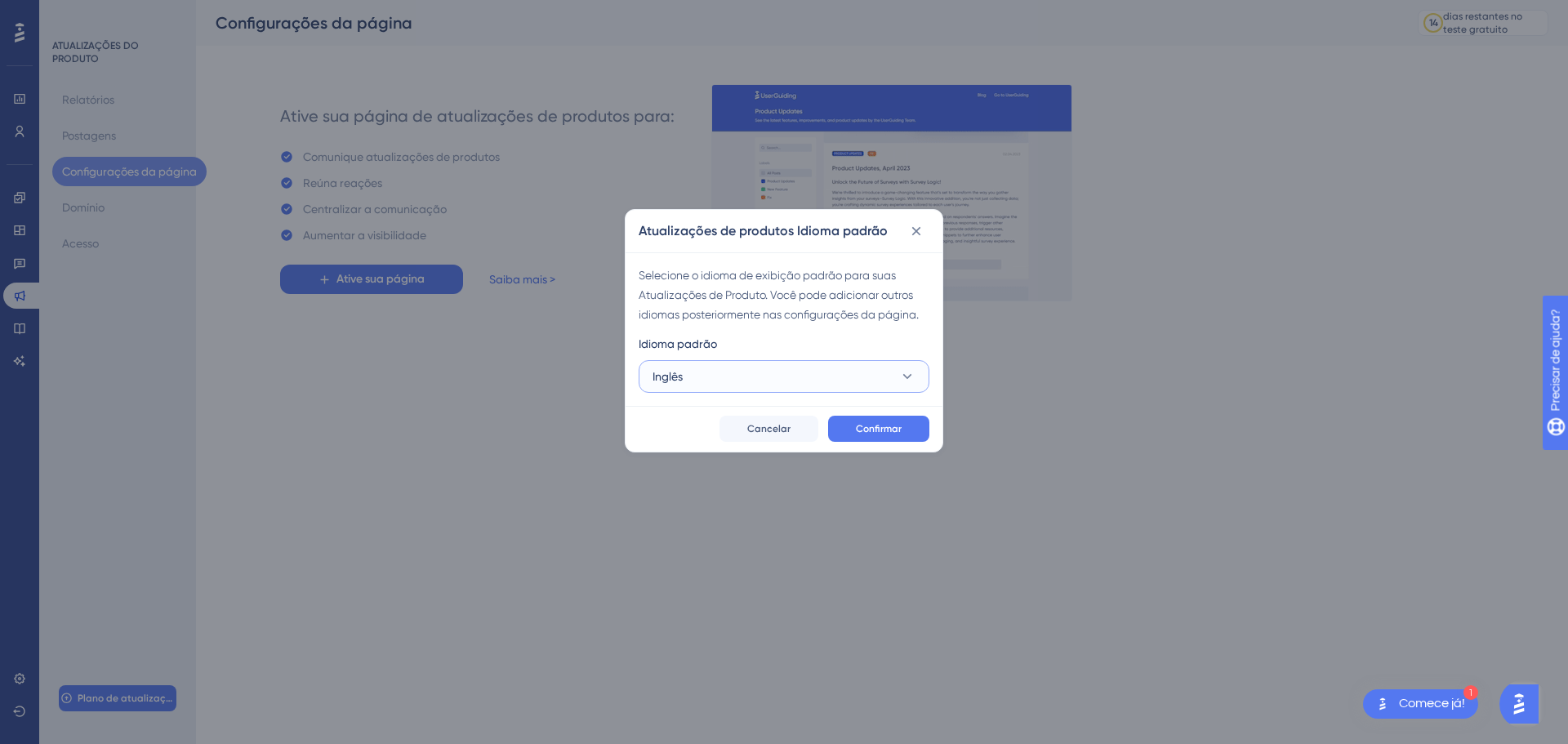
click at [845, 383] on button "Inglês" at bounding box center [784, 376] width 291 height 33
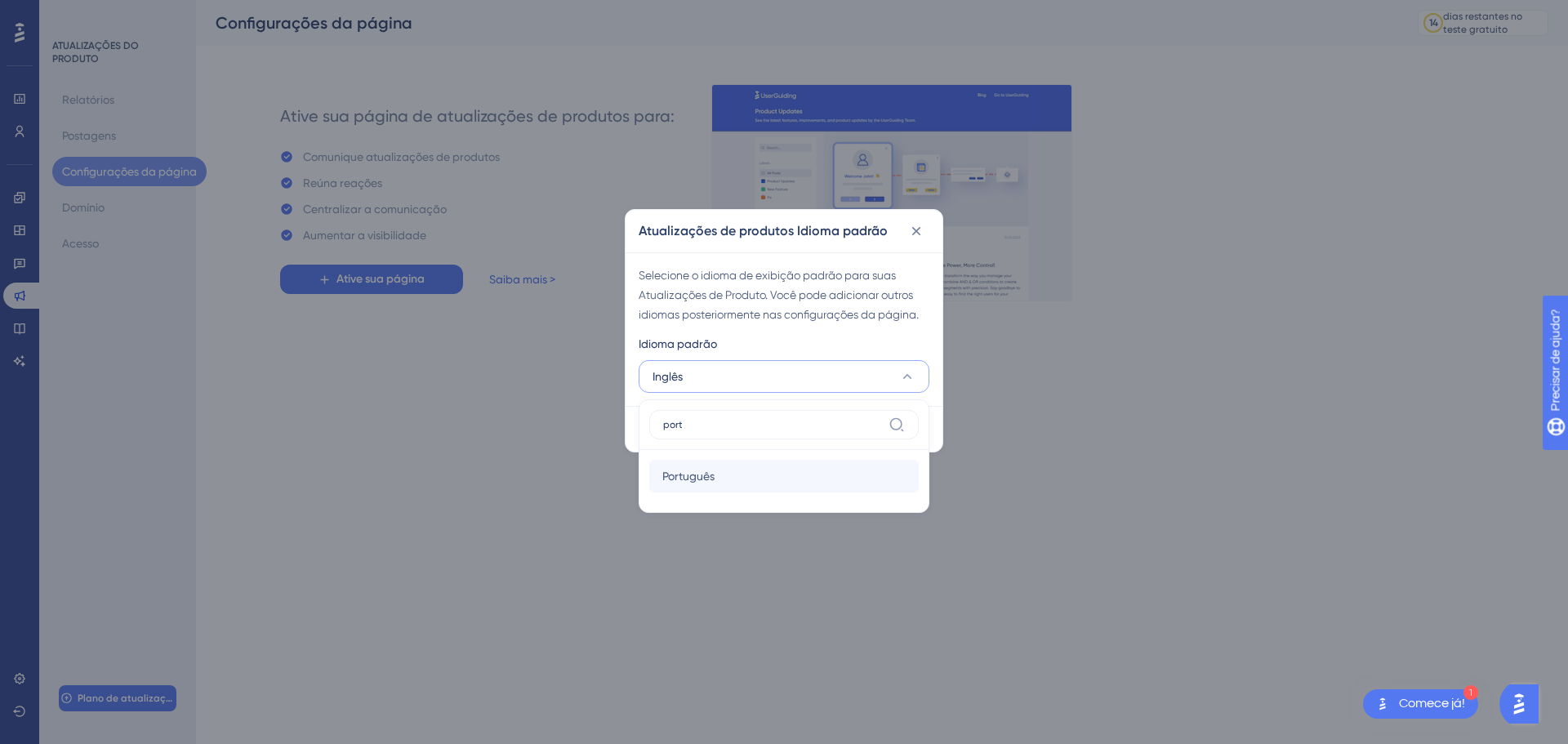
type input "port"
click at [701, 481] on font "Português" at bounding box center [689, 476] width 53 height 13
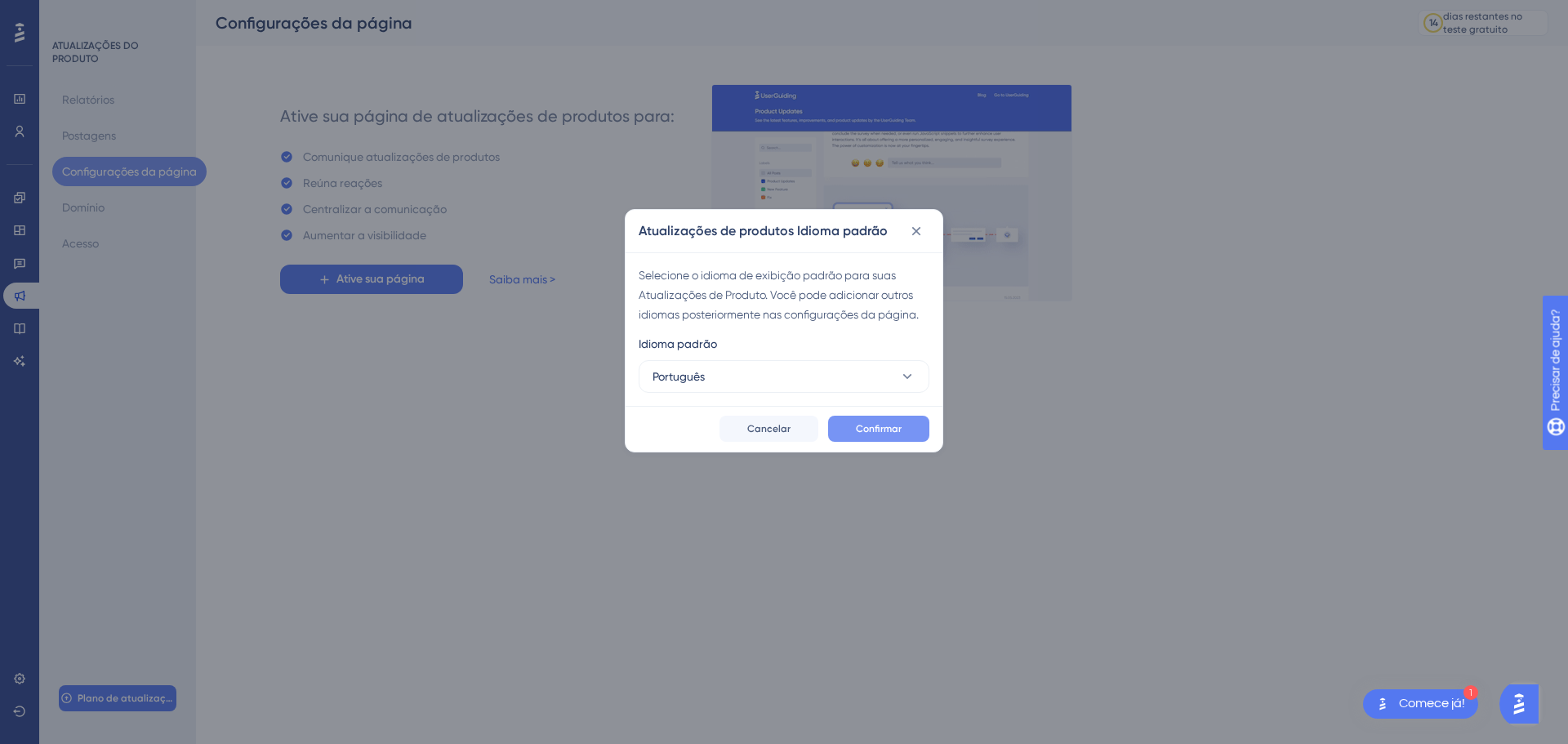
click at [886, 419] on button "Confirmar" at bounding box center [878, 428] width 101 height 26
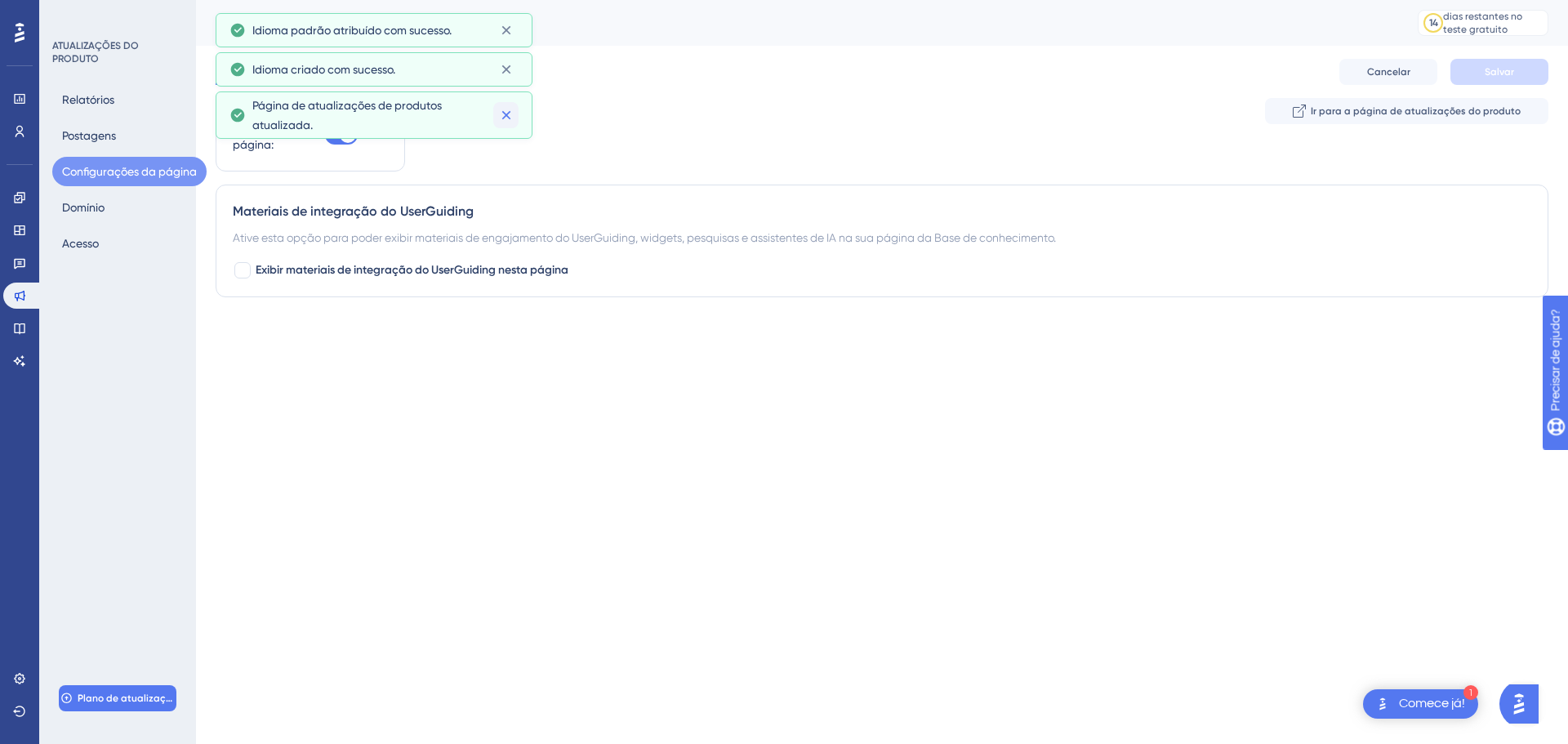
click at [504, 102] on button at bounding box center [506, 114] width 25 height 26
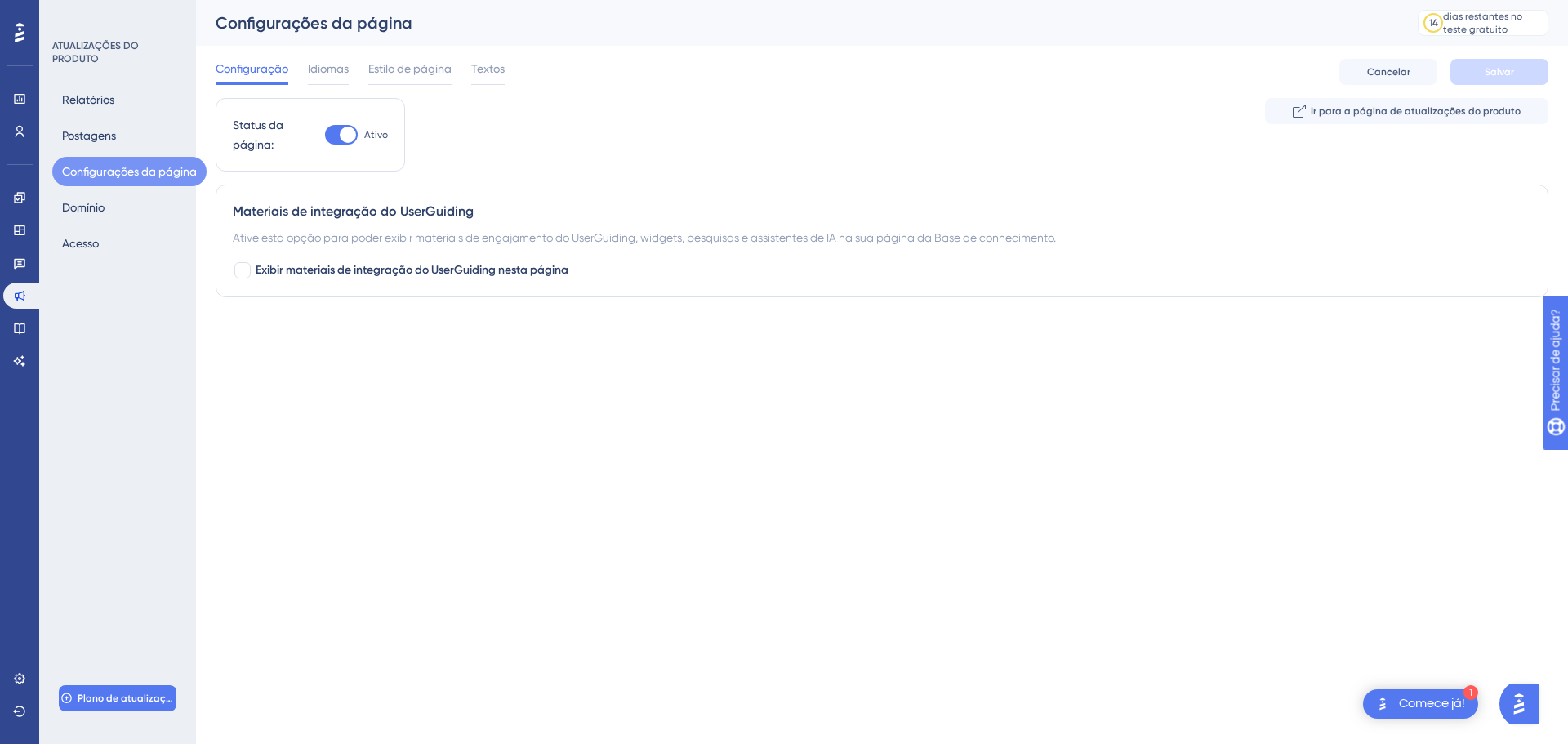
click at [512, 53] on div "Configuração Idiomas Estilo de página Textos Cancelar Salvar" at bounding box center [881, 72] width 1333 height 53
click at [17, 34] on icon at bounding box center [19, 33] width 10 height 20
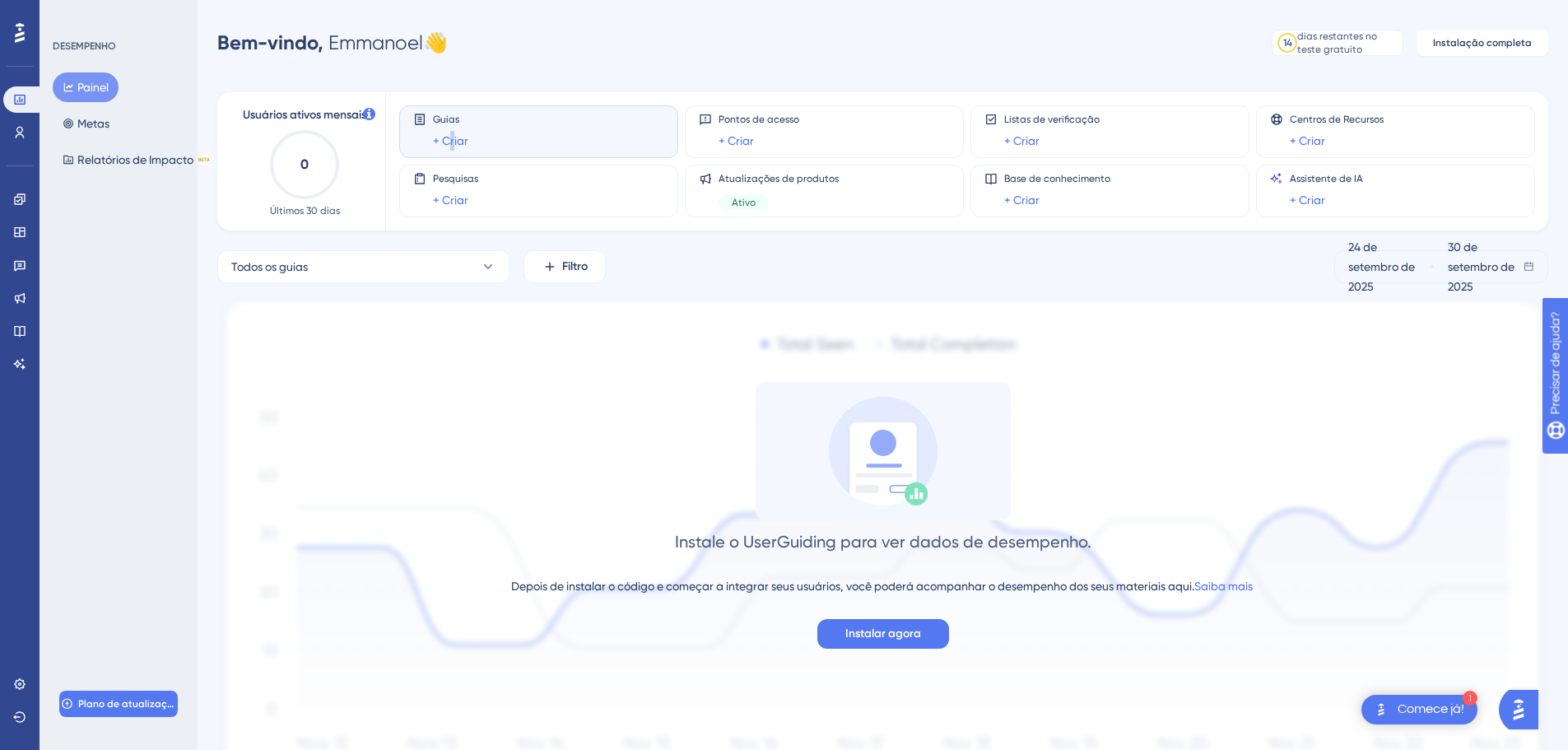
click at [452, 145] on font "+ Criar" at bounding box center [451, 141] width 36 height 13
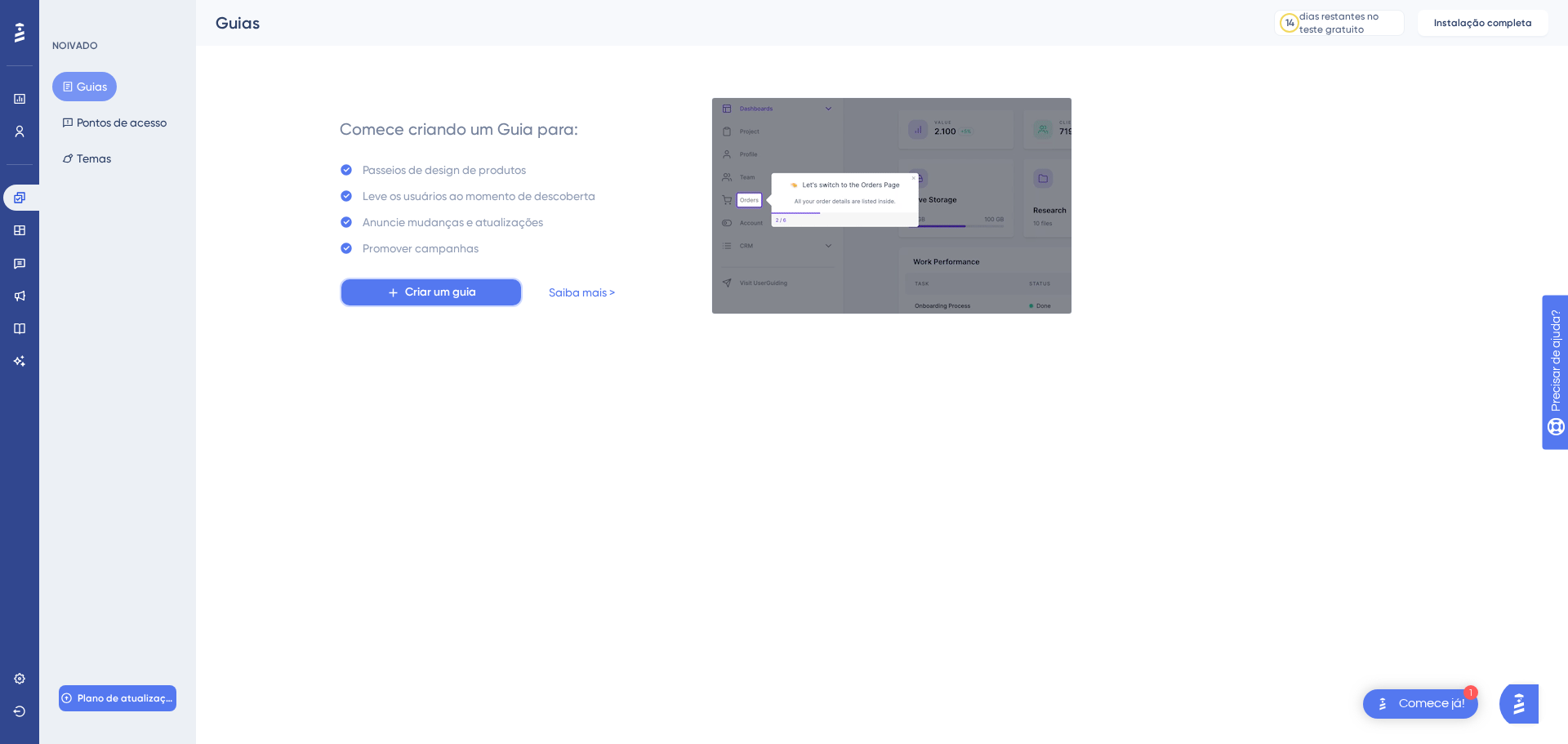
click at [452, 287] on font "Criar um guia" at bounding box center [441, 292] width 71 height 14
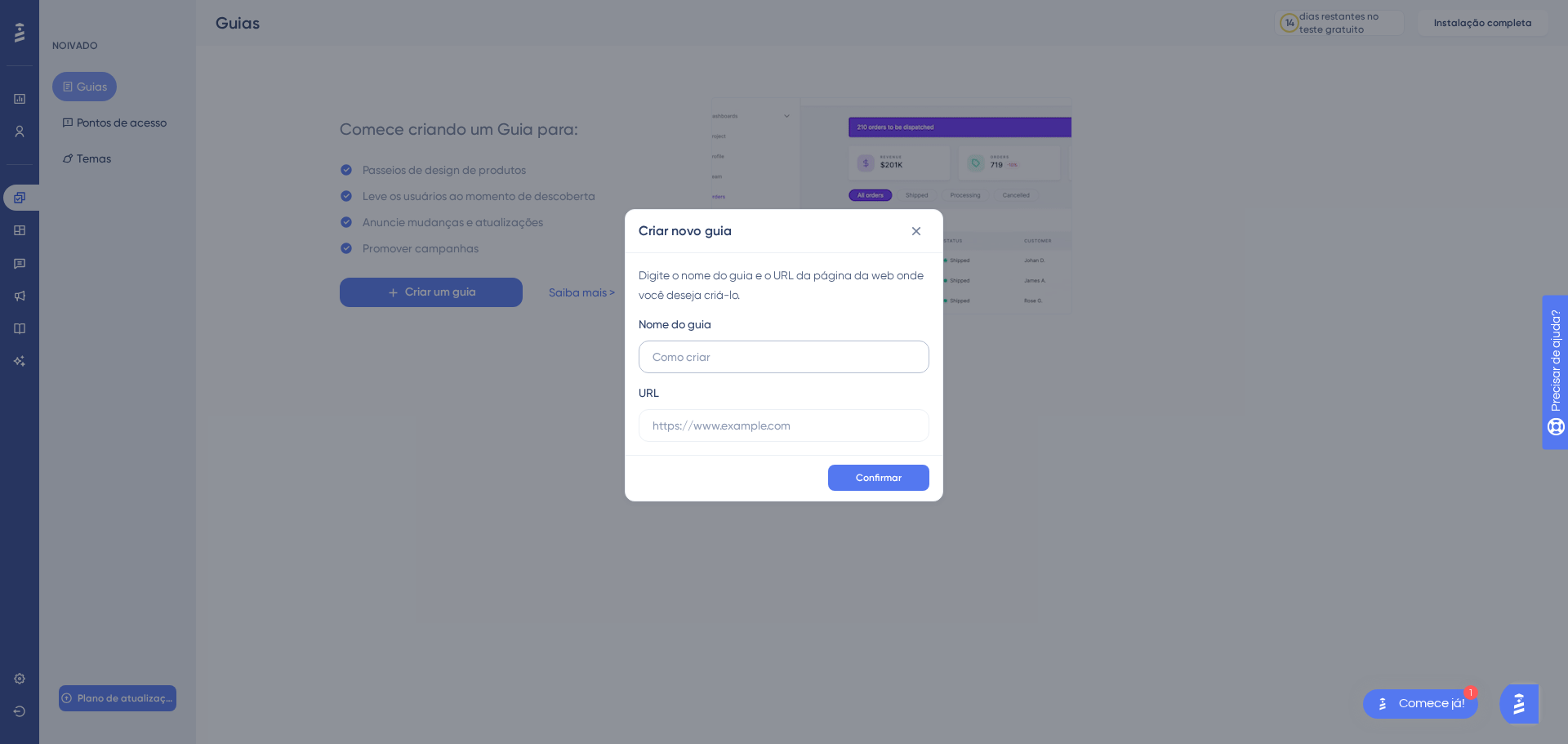
click at [748, 356] on input "text" at bounding box center [783, 357] width 263 height 18
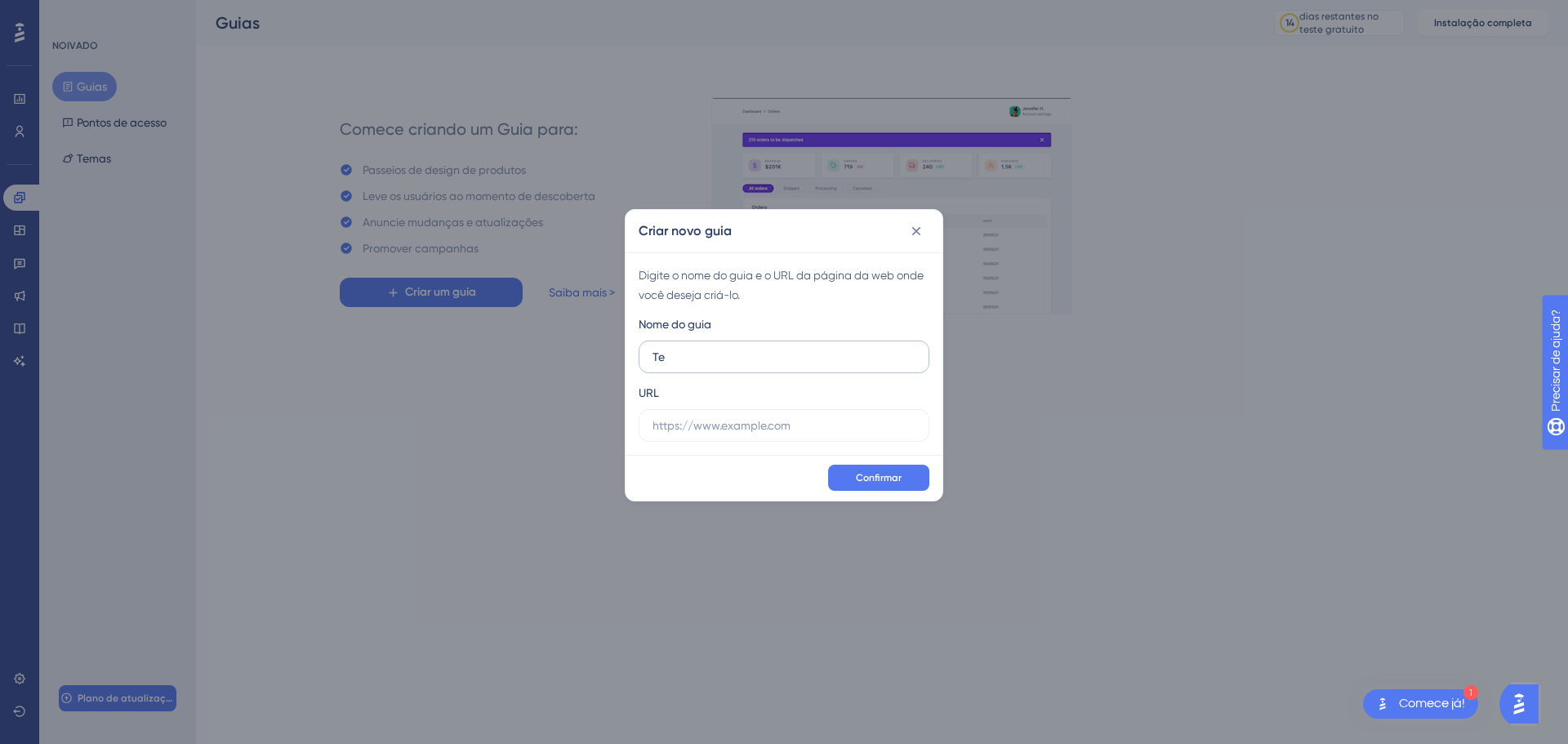
type input "T"
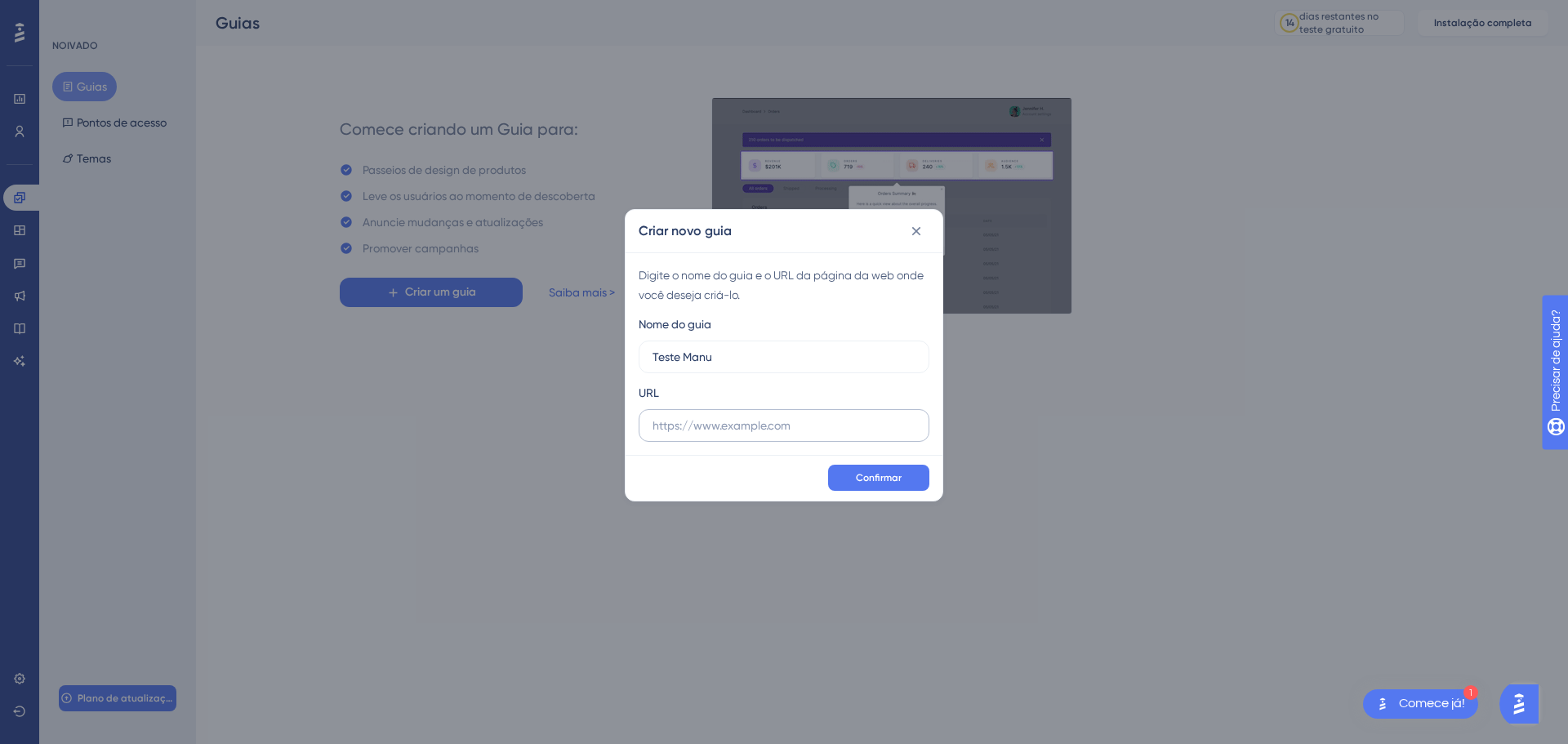
type input "Teste Manu"
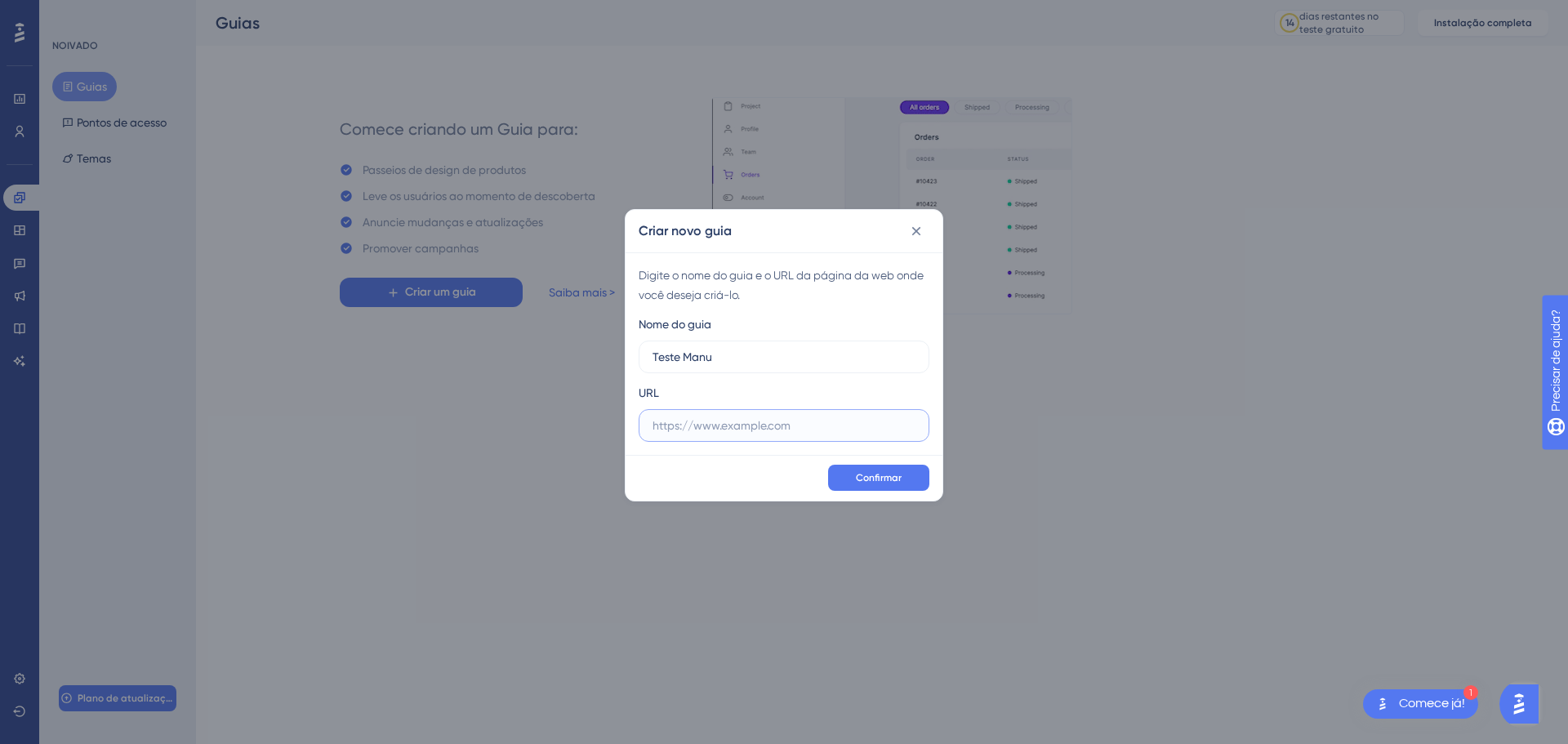
click at [759, 426] on input "text" at bounding box center [783, 425] width 263 height 18
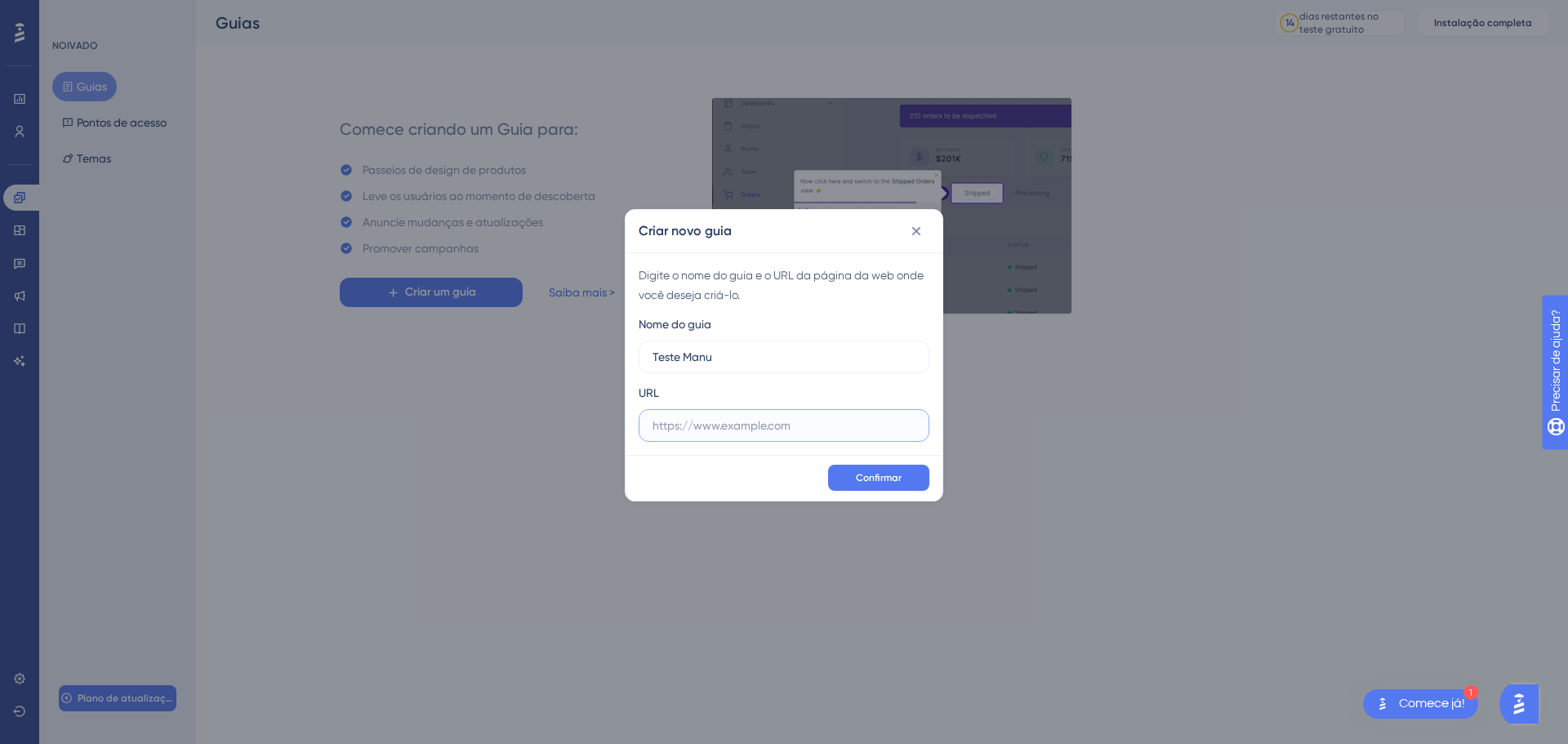
paste input "[URL][DOMAIN_NAME]"
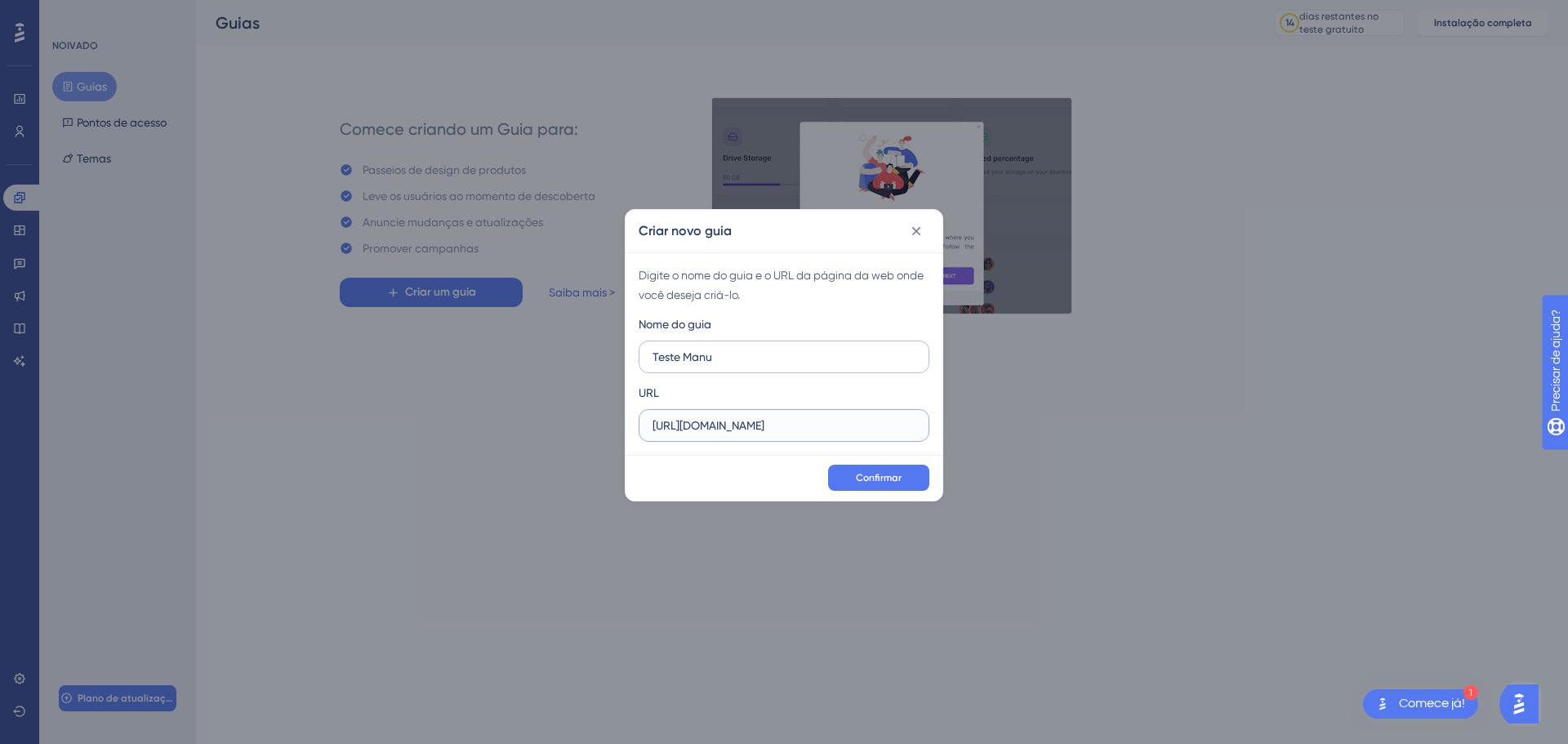
type input "[URL][DOMAIN_NAME]"
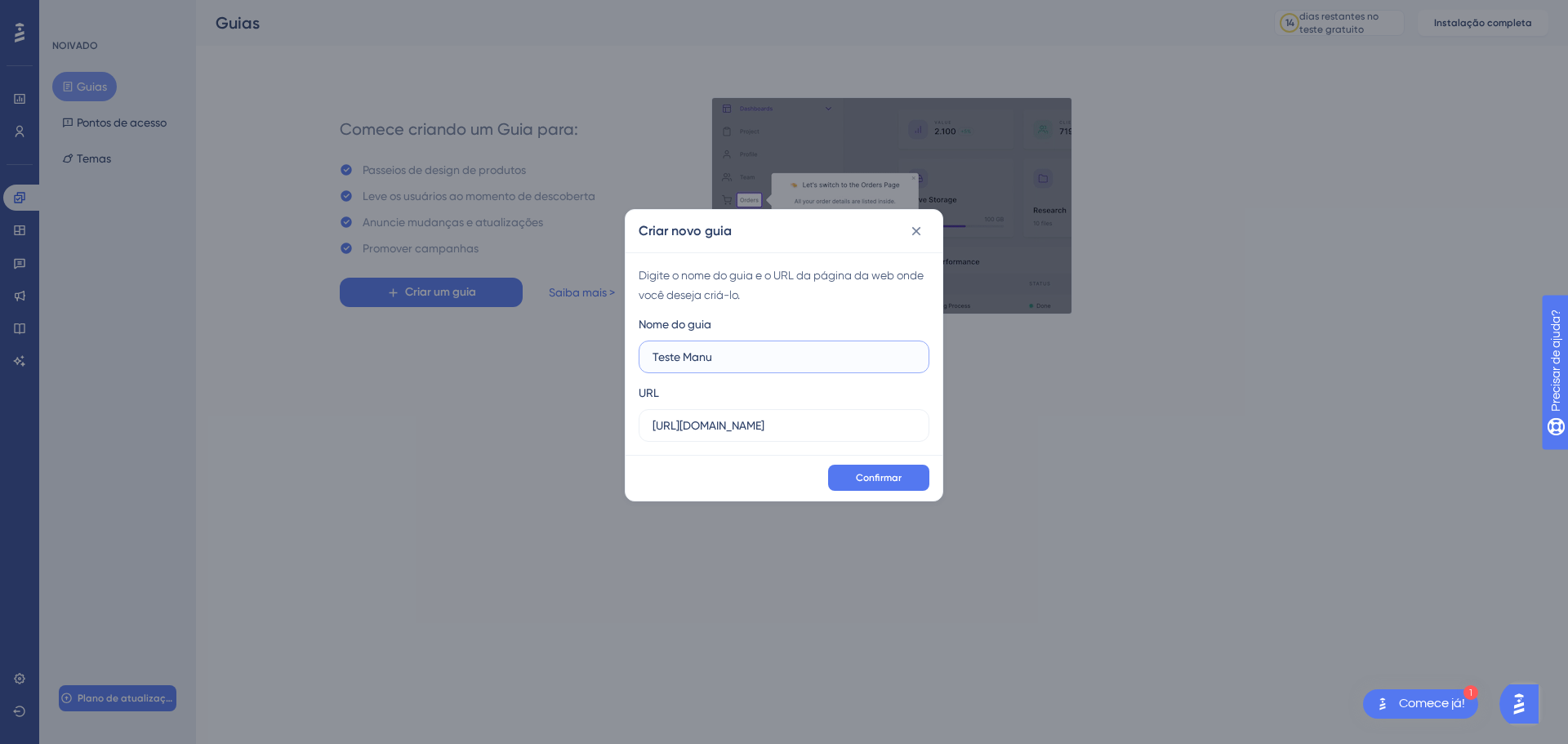
click at [719, 359] on input "Teste Manu" at bounding box center [783, 357] width 263 height 18
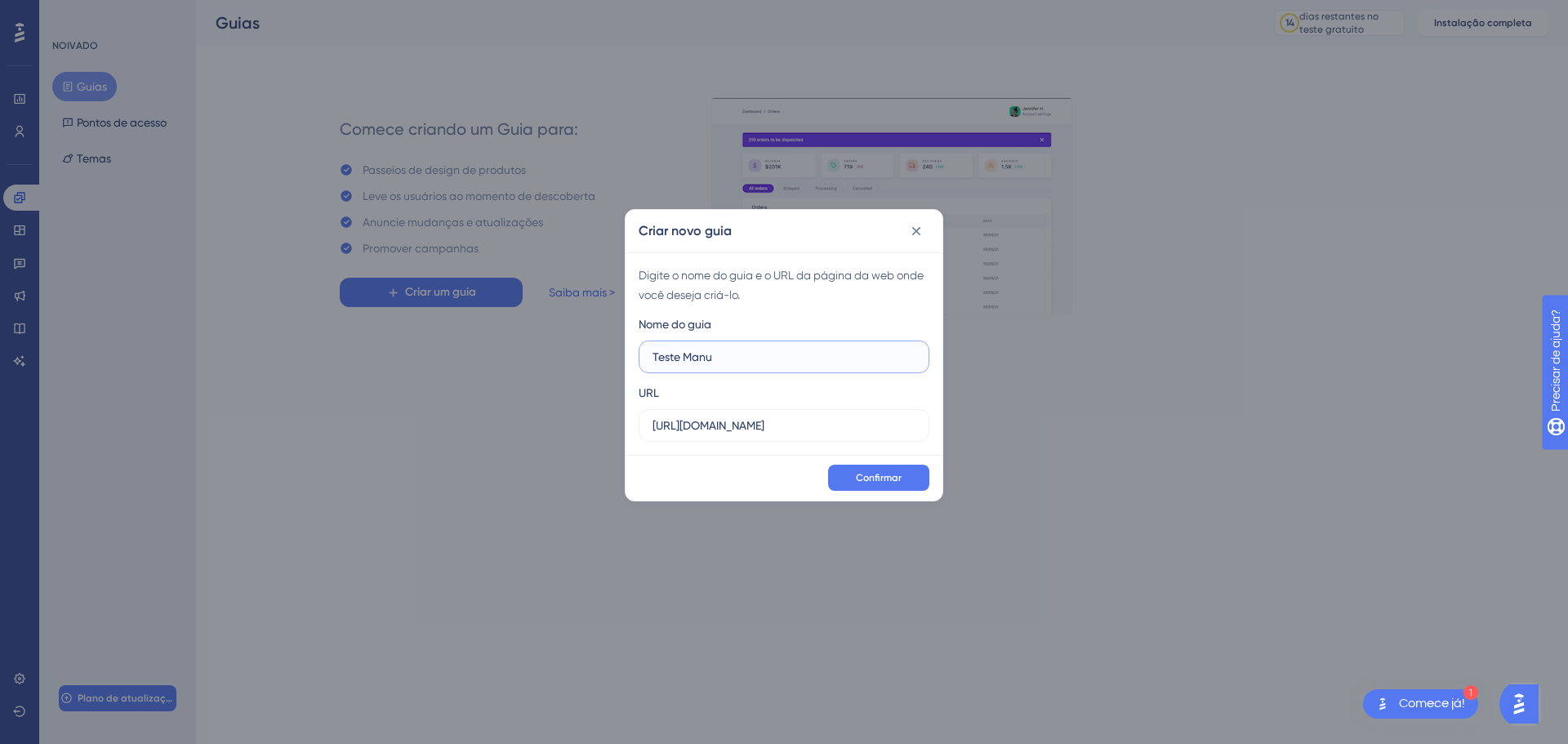
drag, startPoint x: 732, startPoint y: 353, endPoint x: 553, endPoint y: 328, distance: 180.7
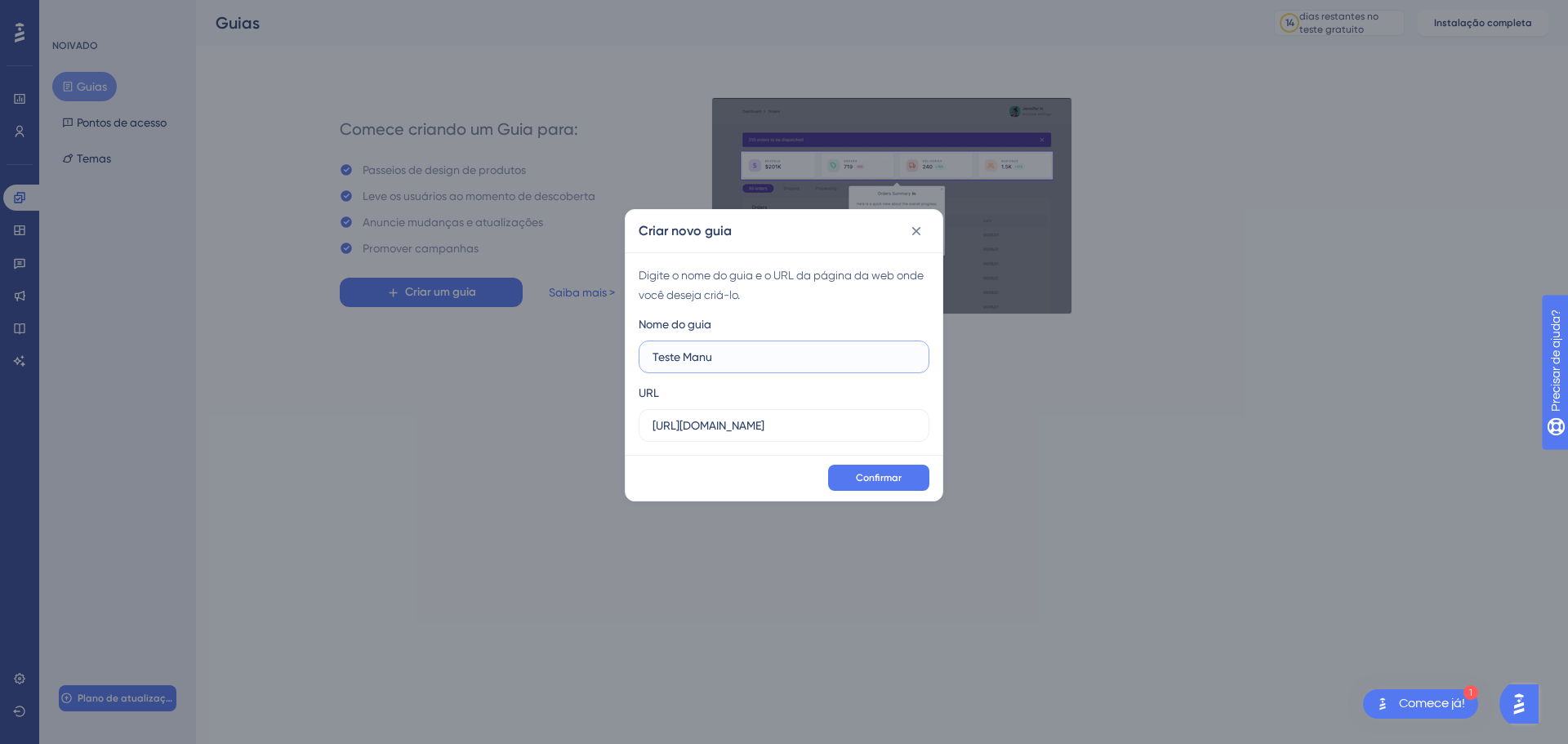
click at [559, 339] on div "Criar novo guia Digite o nome do guia e o URL da página da web onde você deseja…" at bounding box center [784, 372] width 1568 height 744
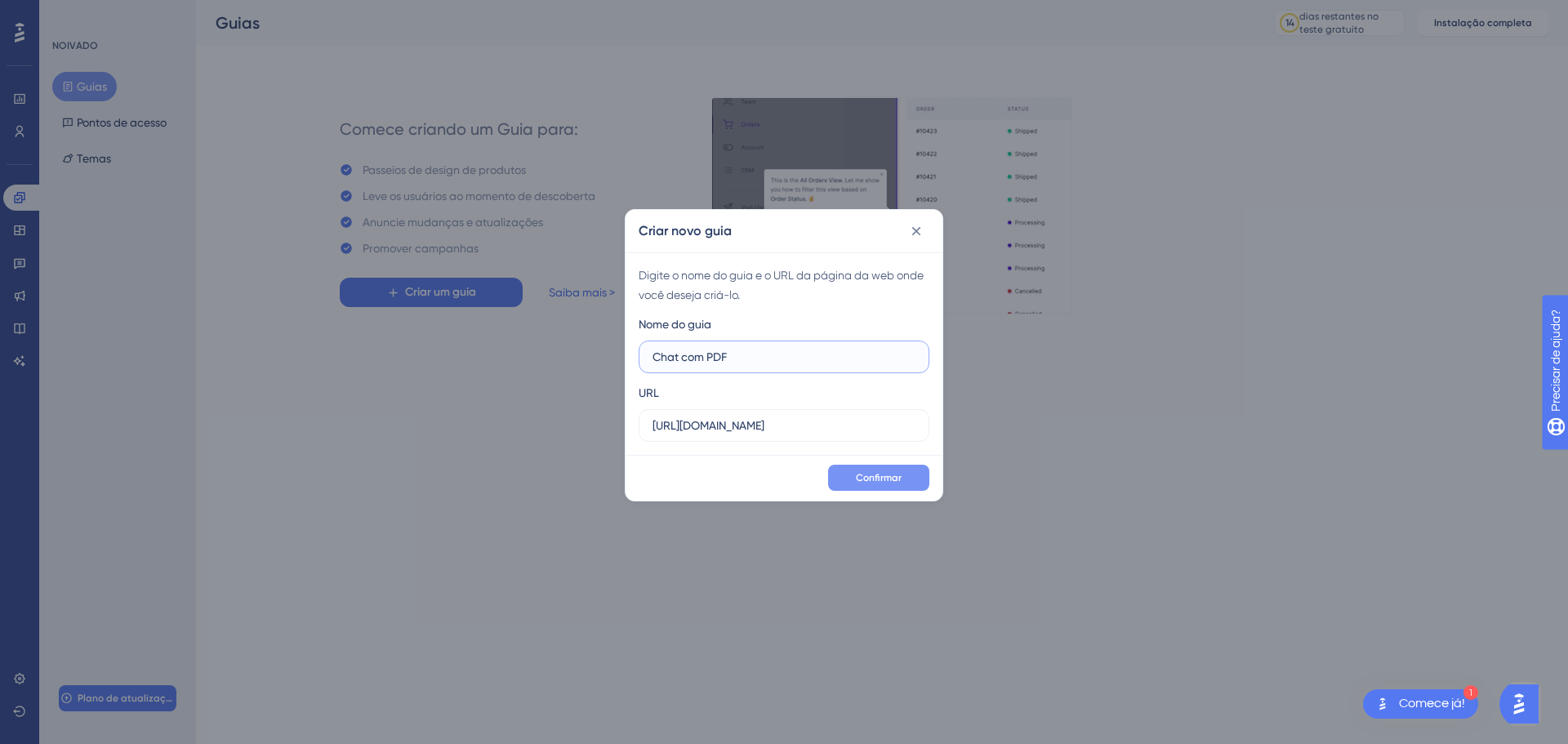
type input "Chat com PDF"
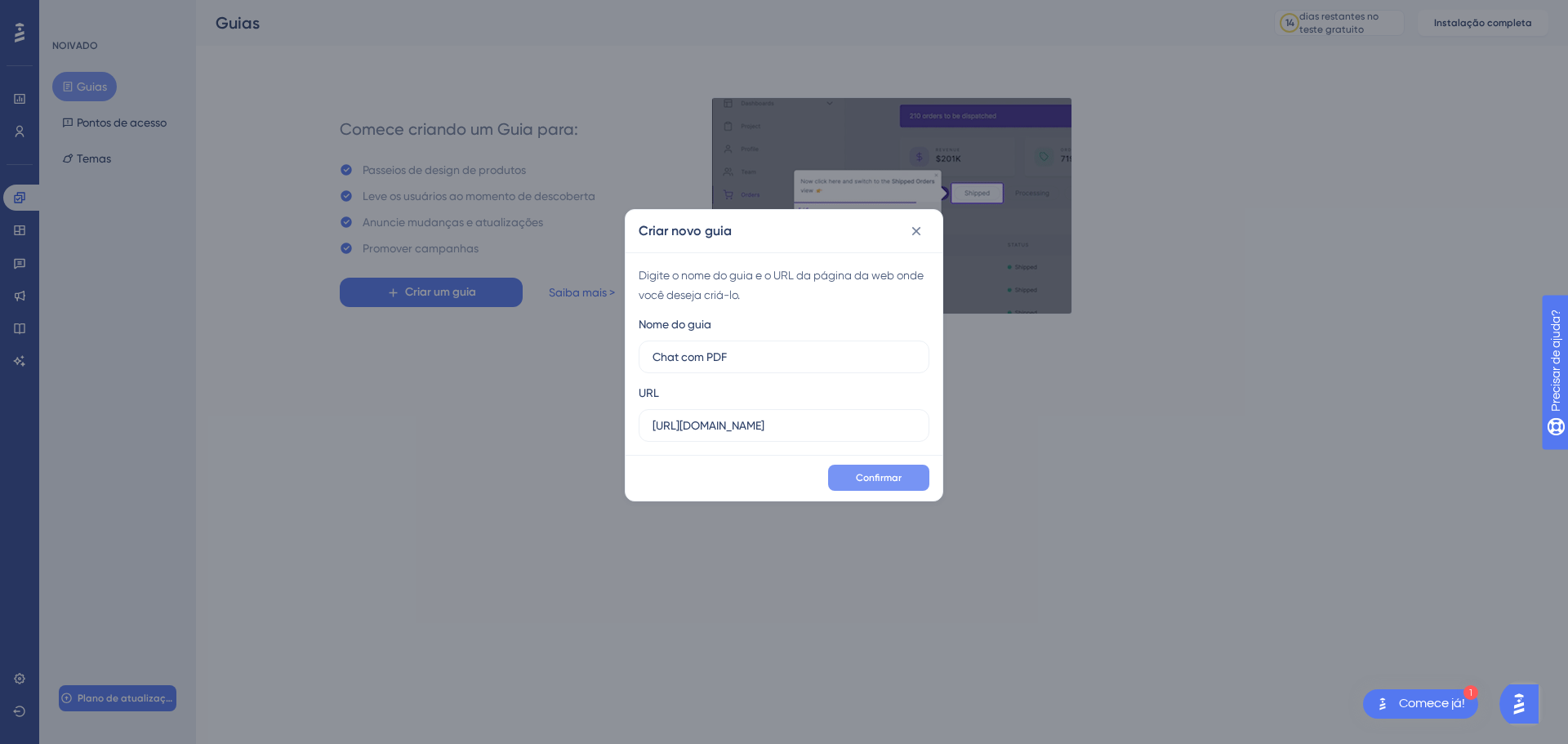
click at [844, 480] on button "Confirmar" at bounding box center [878, 477] width 101 height 26
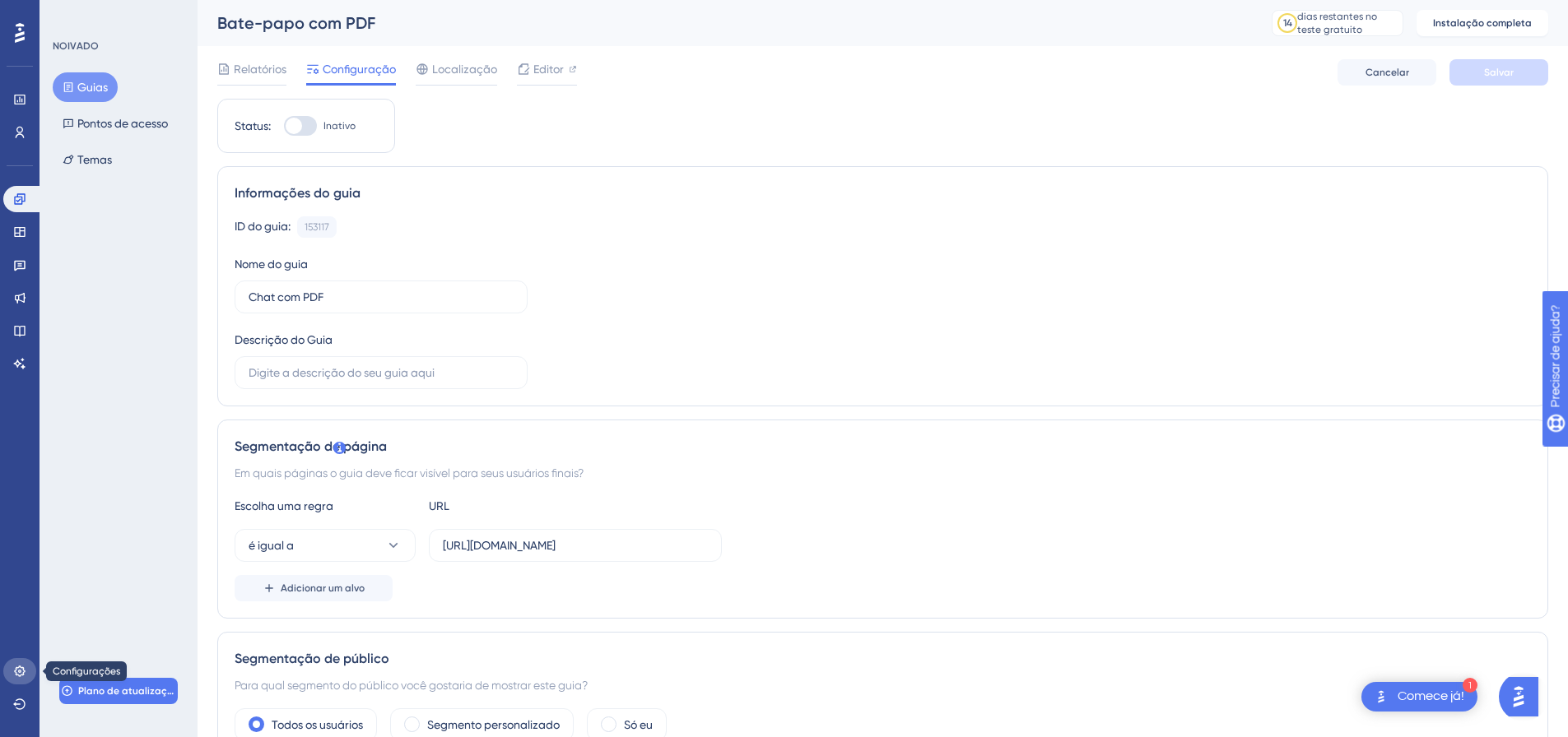
click at [20, 674] on icon at bounding box center [19, 671] width 13 height 13
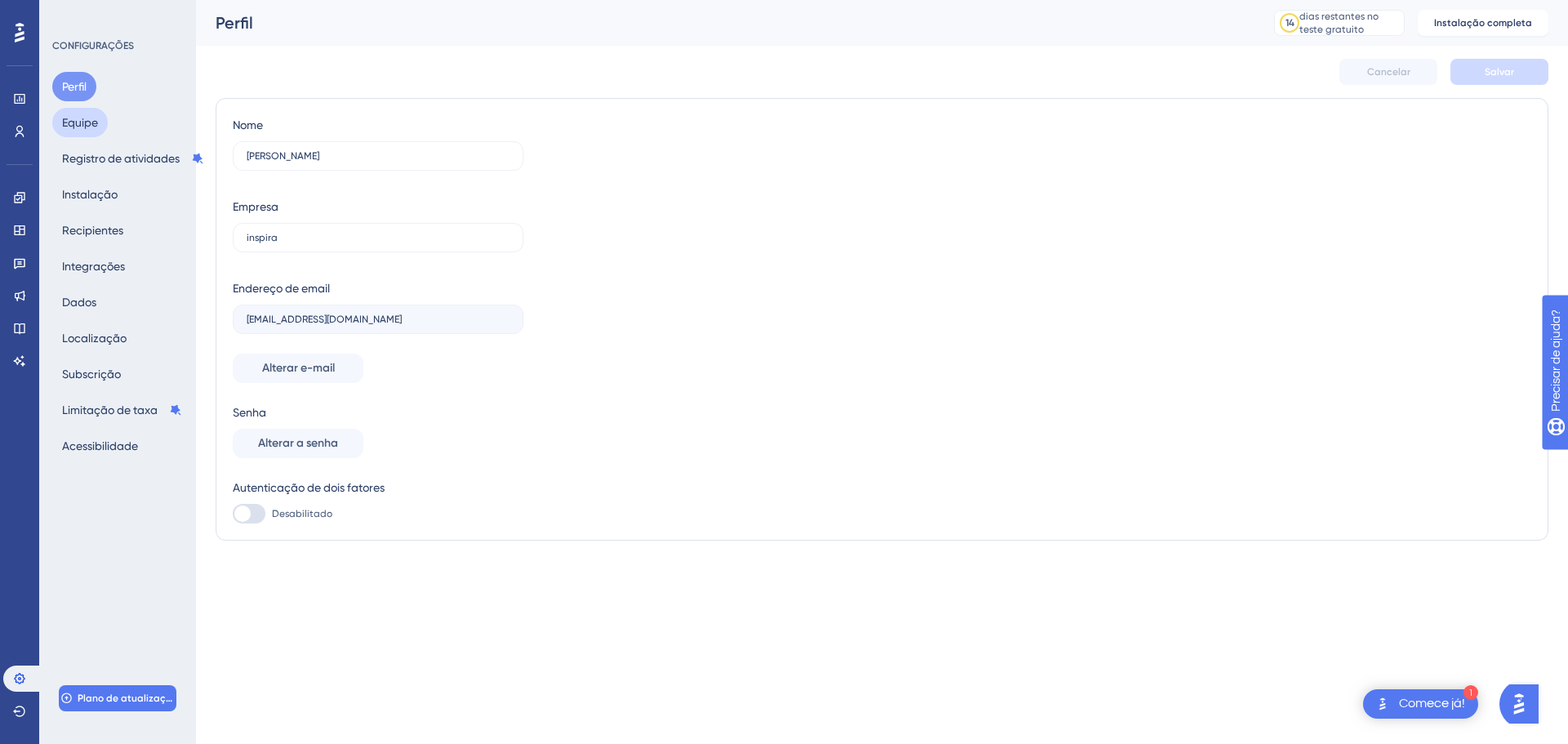
click at [93, 124] on font "Equipe" at bounding box center [80, 123] width 36 height 13
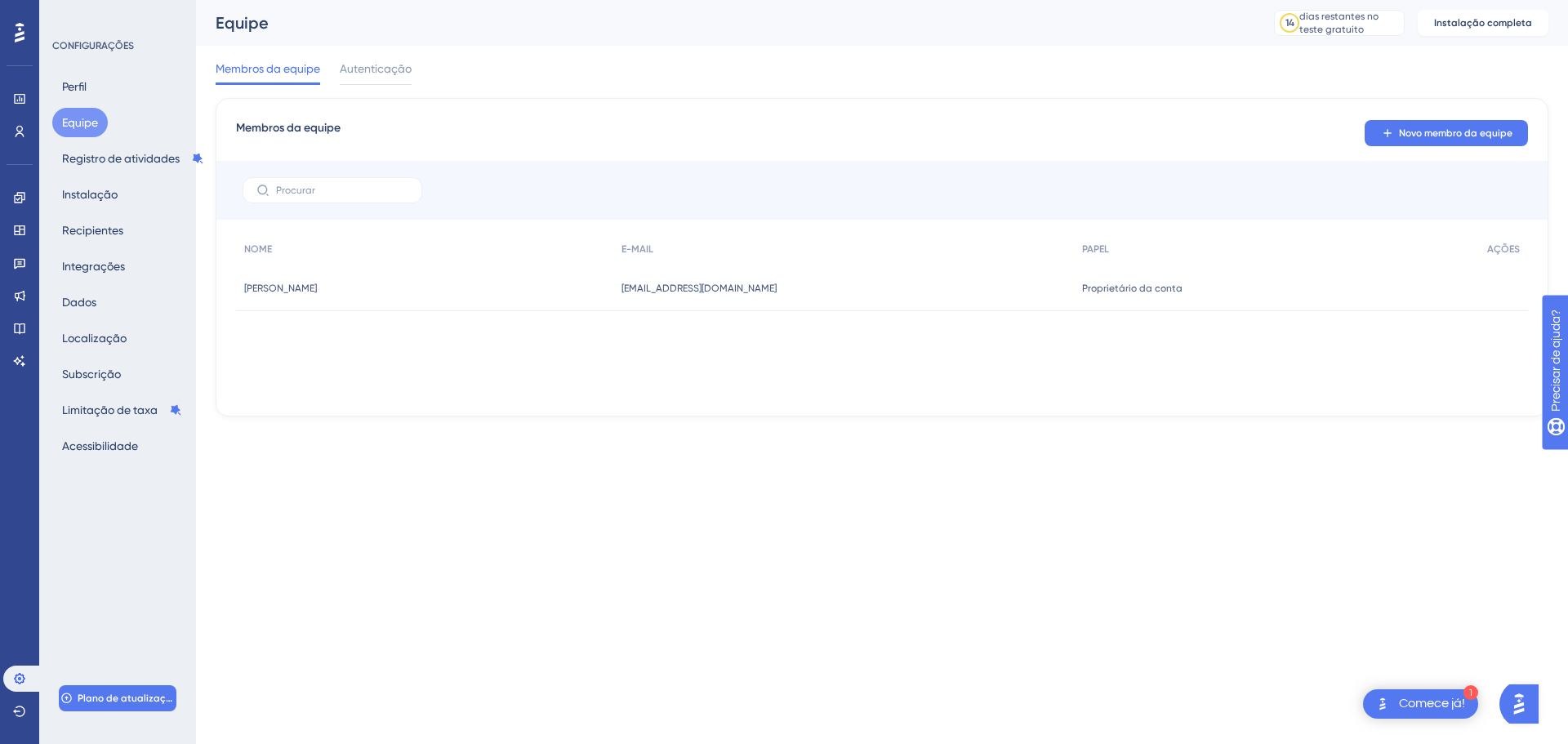
click at [512, 0] on html "1 Comece já! Desempenho Usuários Noivado Widgets Opinião Atualizações de produt…" at bounding box center [784, 0] width 1568 height 0
drag, startPoint x: 789, startPoint y: 287, endPoint x: 620, endPoint y: 293, distance: 169.1
click at [0, 0] on div "[PERSON_NAME] [PERSON_NAME] [EMAIL_ADDRESS][DOMAIN_NAME] [DOMAIN_NAME][EMAIL_AD…" at bounding box center [0, 0] width 0 height 0
click at [1469, 135] on font "Novo membro da equipe" at bounding box center [1455, 133] width 114 height 12
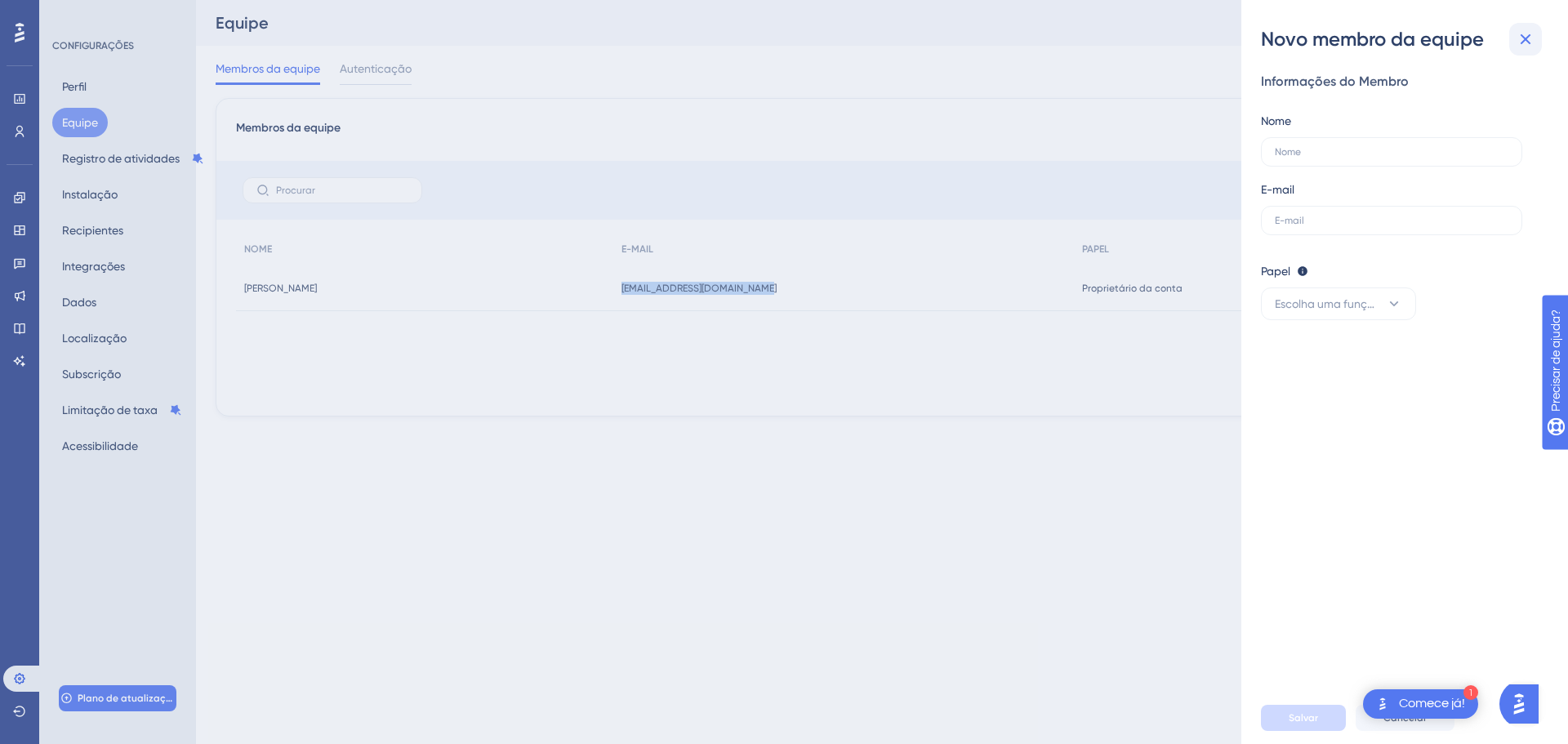
click at [1521, 45] on icon at bounding box center [1525, 39] width 20 height 20
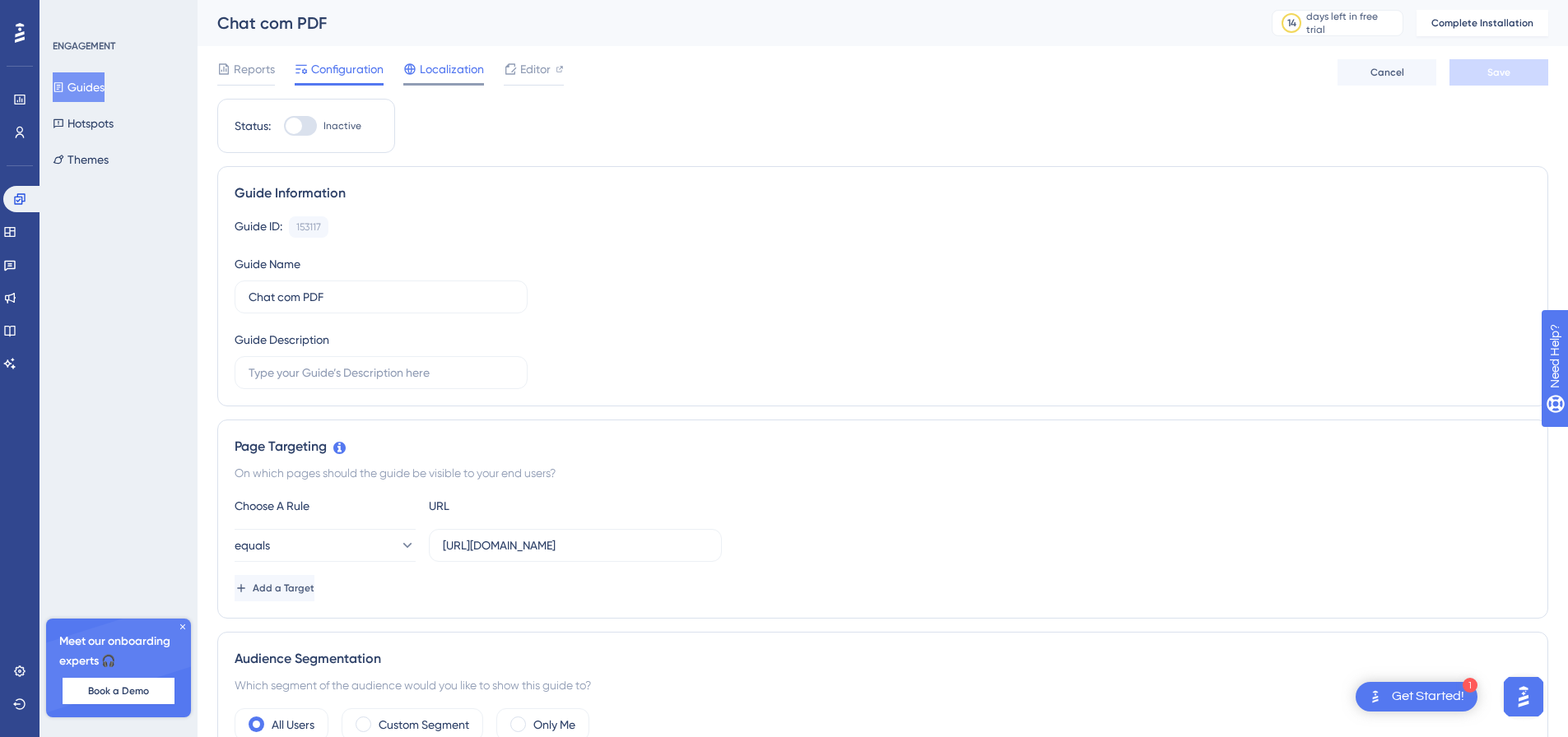
click at [457, 73] on span "Localization" at bounding box center [452, 70] width 64 height 20
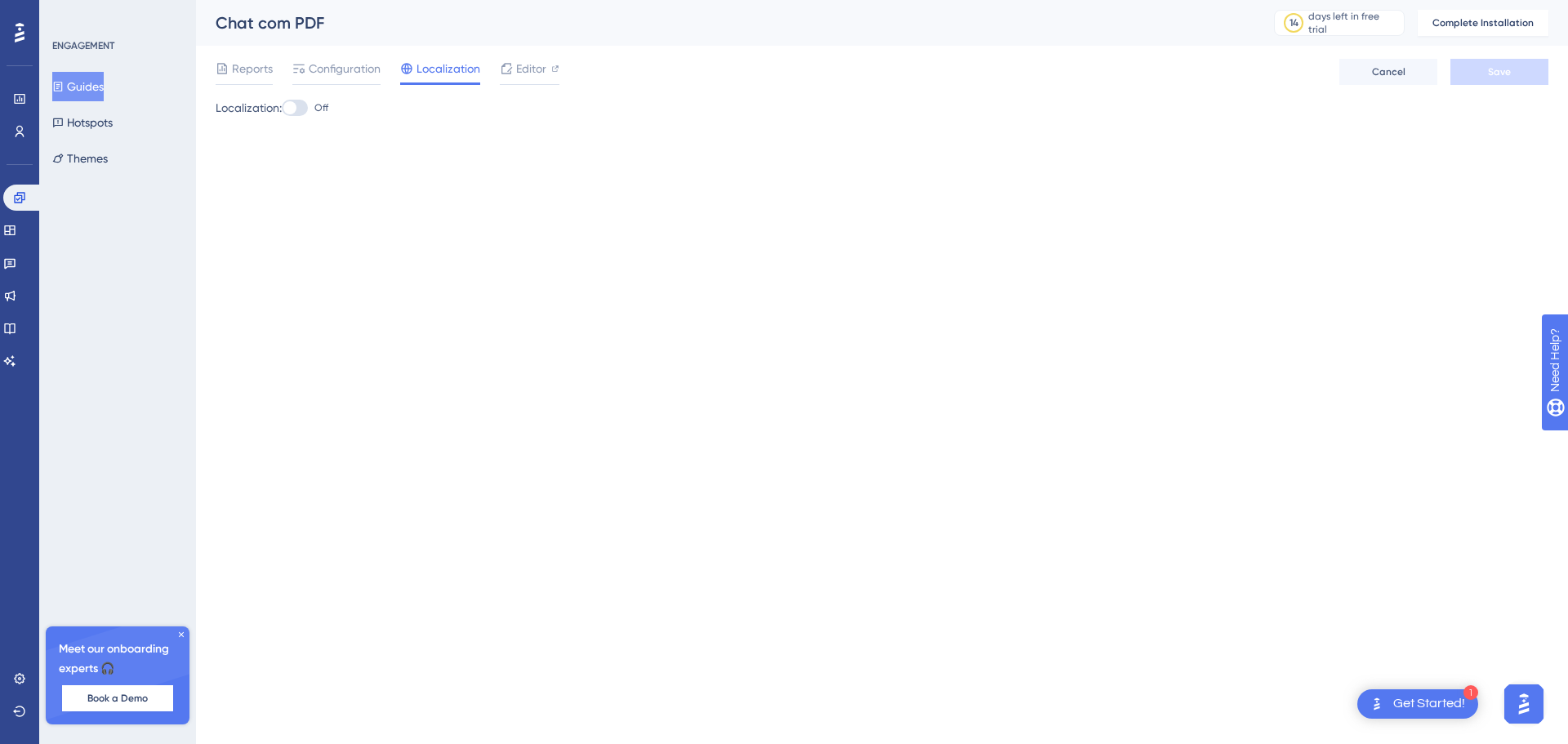
click at [305, 102] on div at bounding box center [294, 108] width 26 height 16
click at [282, 108] on input "Off" at bounding box center [281, 108] width 1 height 1
checkbox input "true"
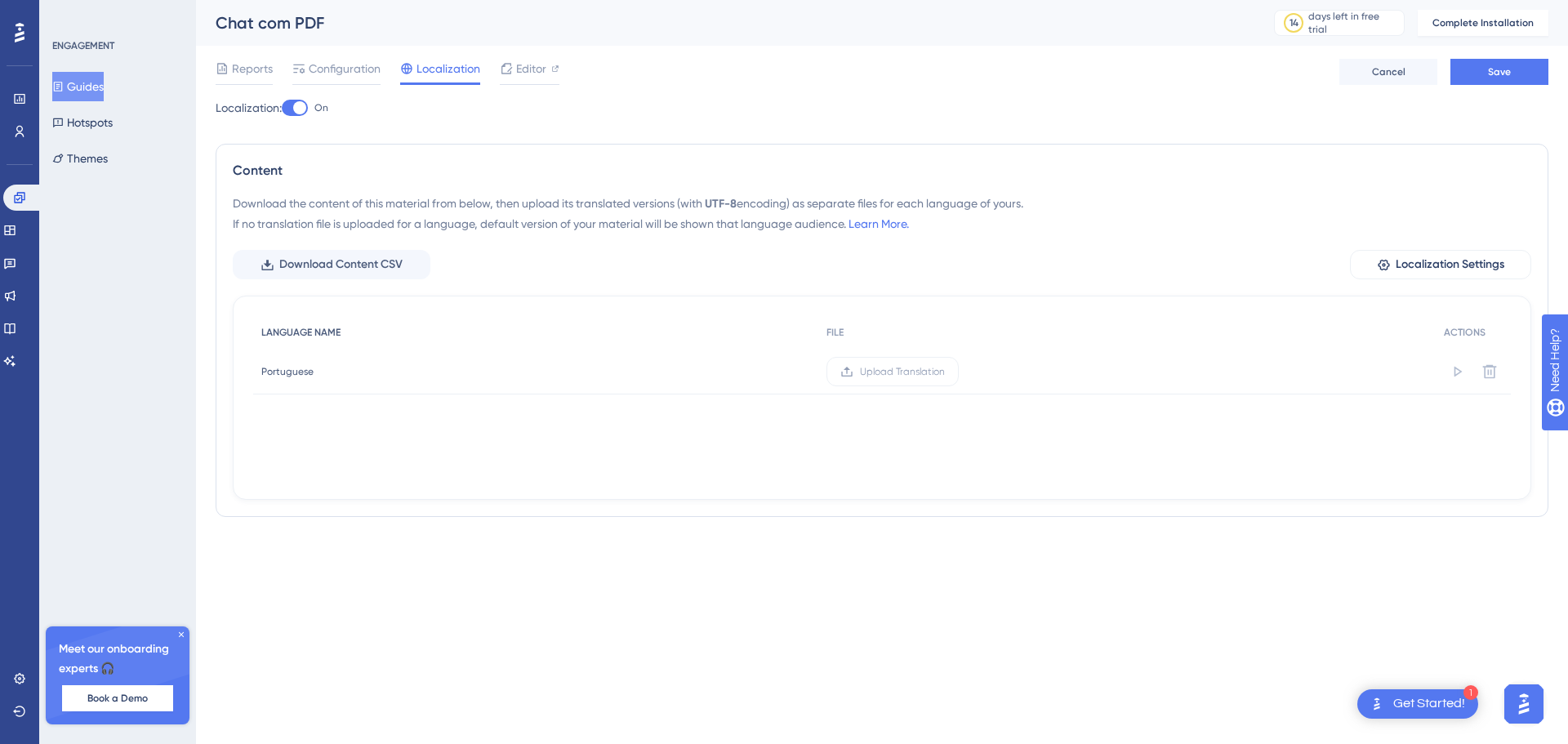
click at [331, 334] on span "LANGUAGE NAME" at bounding box center [301, 332] width 79 height 13
click at [769, 551] on div "Performance Users Engagement Widgets Feedback Product Updates Knowledge Base AI…" at bounding box center [882, 278] width 1372 height 556
